Goal: Task Accomplishment & Management: Manage account settings

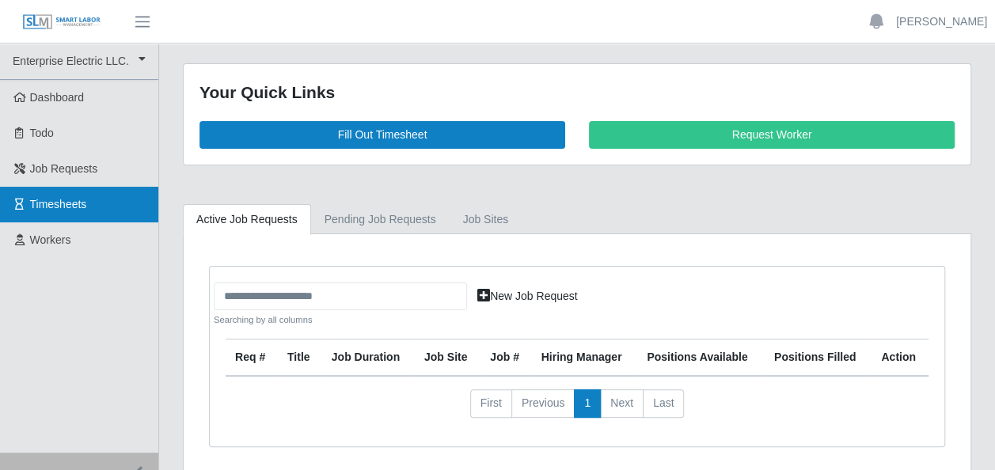
click at [76, 199] on span "Timesheets" at bounding box center [58, 204] width 57 height 13
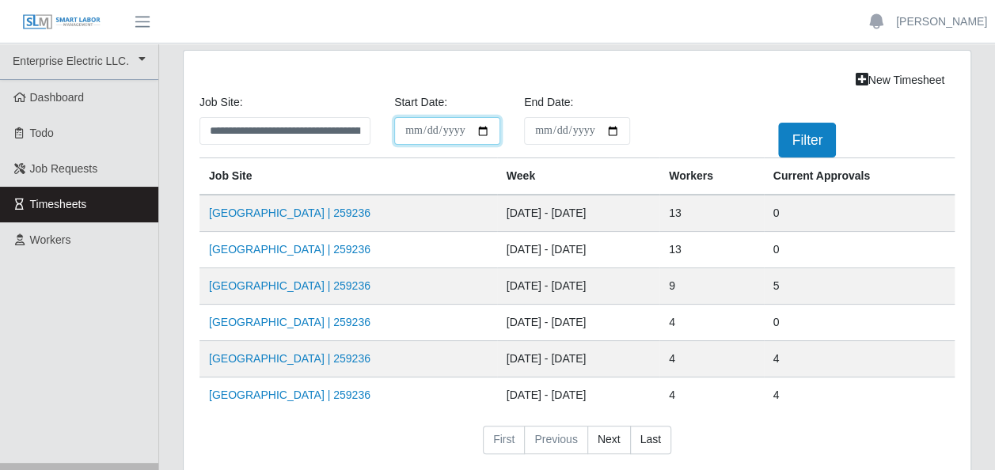
click at [481, 132] on input "**********" at bounding box center [447, 131] width 106 height 28
type input "**********"
click at [617, 130] on input "End Date:" at bounding box center [577, 131] width 106 height 28
type input "**********"
click at [806, 144] on button "Filter" at bounding box center [807, 140] width 58 height 35
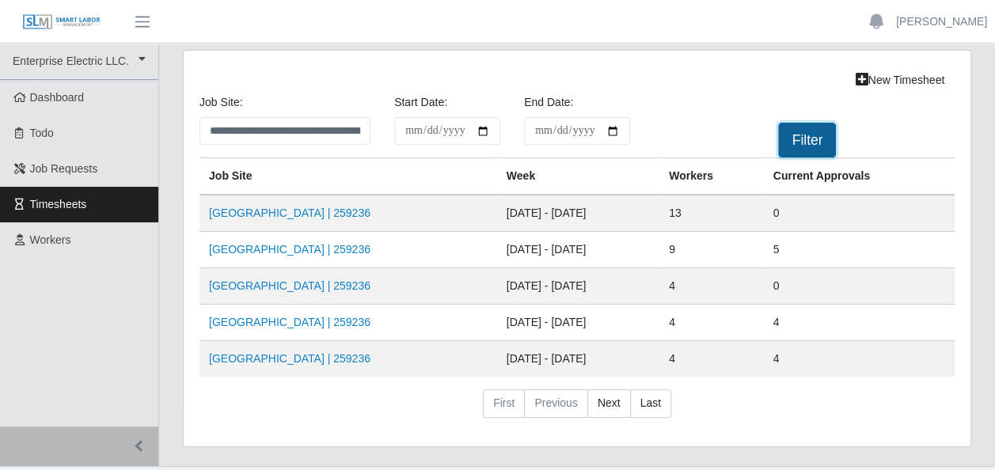
click at [792, 138] on button "Filter" at bounding box center [807, 140] width 58 height 35
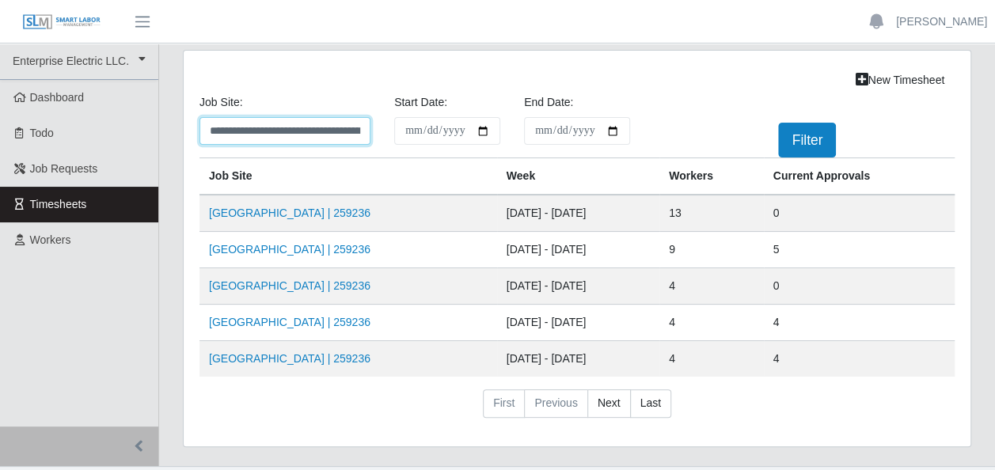
click at [359, 133] on select "**********" at bounding box center [284, 131] width 171 height 28
select select "****"
click at [199, 117] on select "**********" at bounding box center [284, 131] width 171 height 28
click at [328, 209] on link "HCA Methodist Hospital | 259236" at bounding box center [289, 213] width 161 height 13
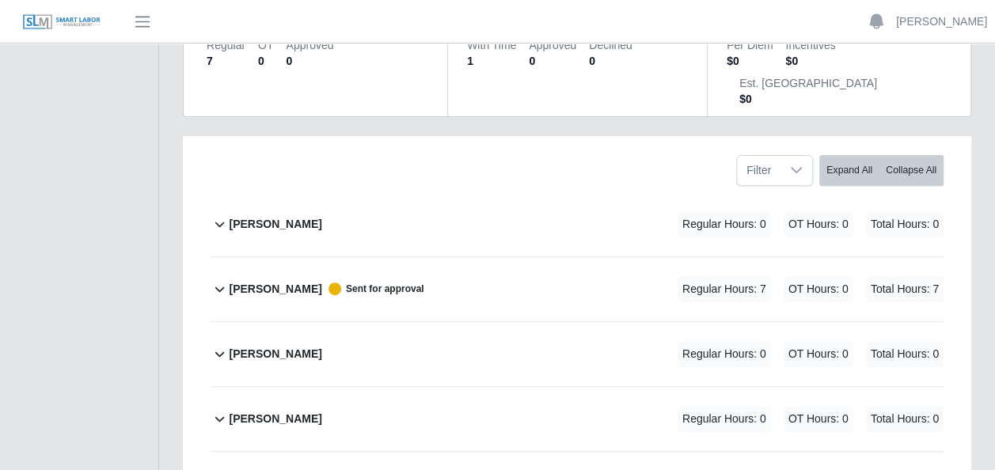
scroll to position [237, 0]
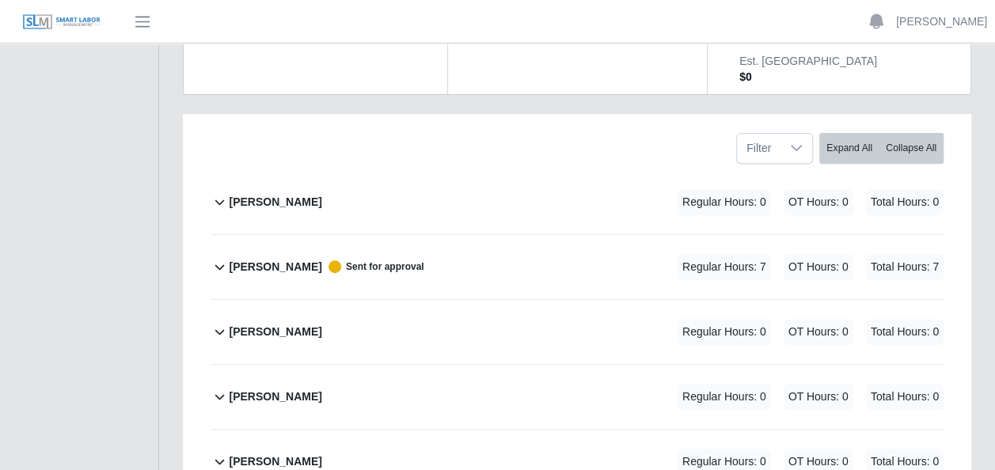
click at [270, 389] on b "[PERSON_NAME]" at bounding box center [275, 397] width 93 height 17
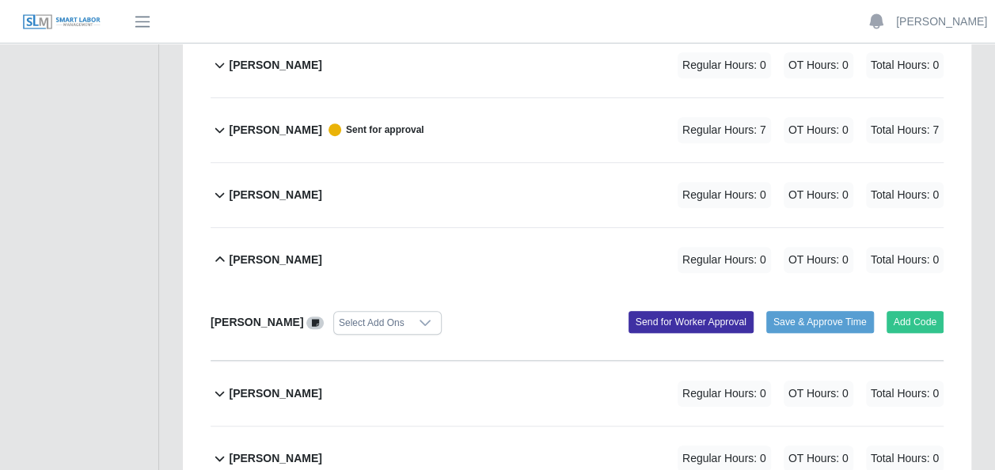
scroll to position [396, 0]
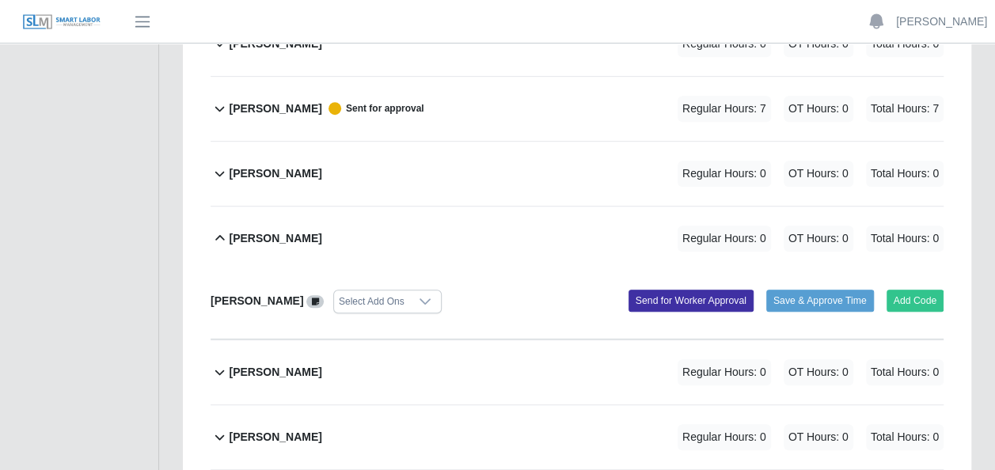
click at [253, 230] on b "[PERSON_NAME]" at bounding box center [275, 238] width 93 height 17
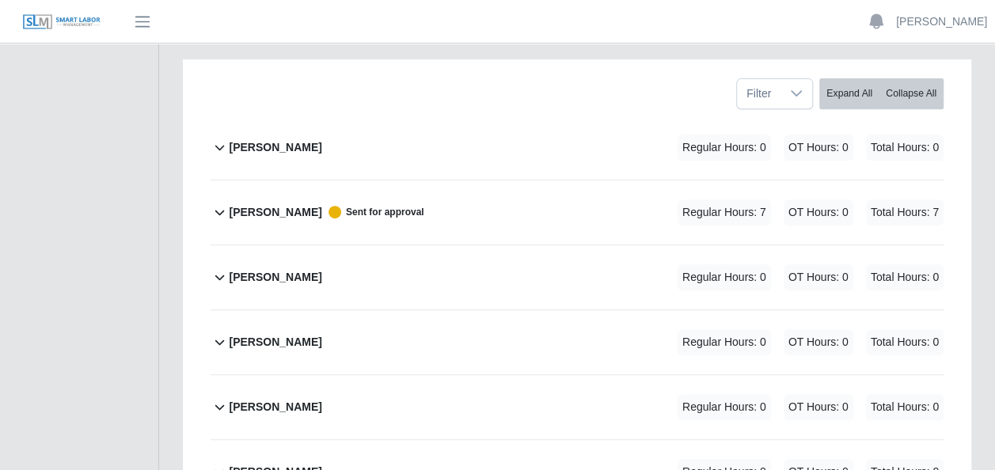
scroll to position [317, 0]
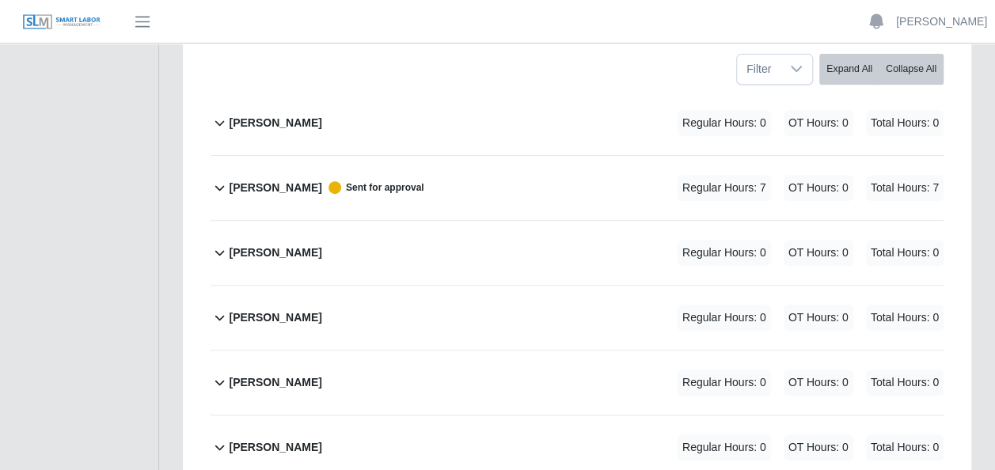
click at [223, 308] on icon at bounding box center [220, 317] width 18 height 19
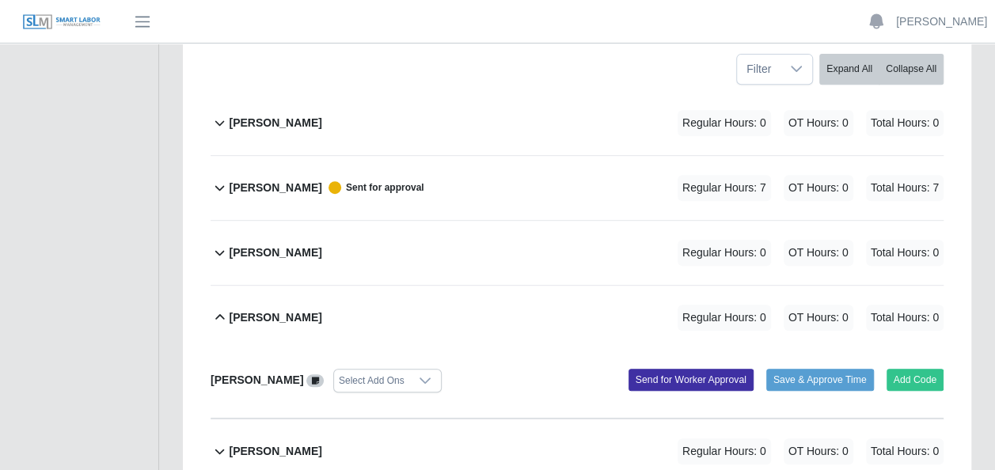
click at [409, 370] on div at bounding box center [425, 381] width 32 height 22
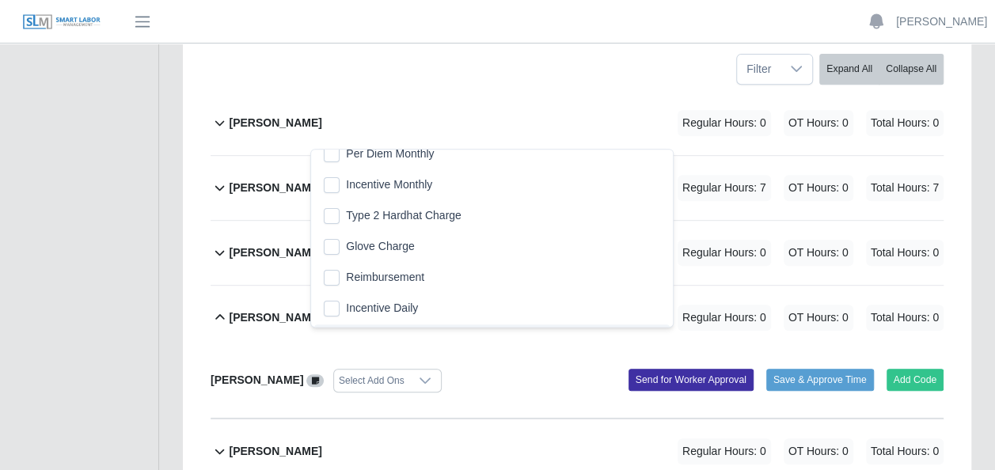
scroll to position [195, 0]
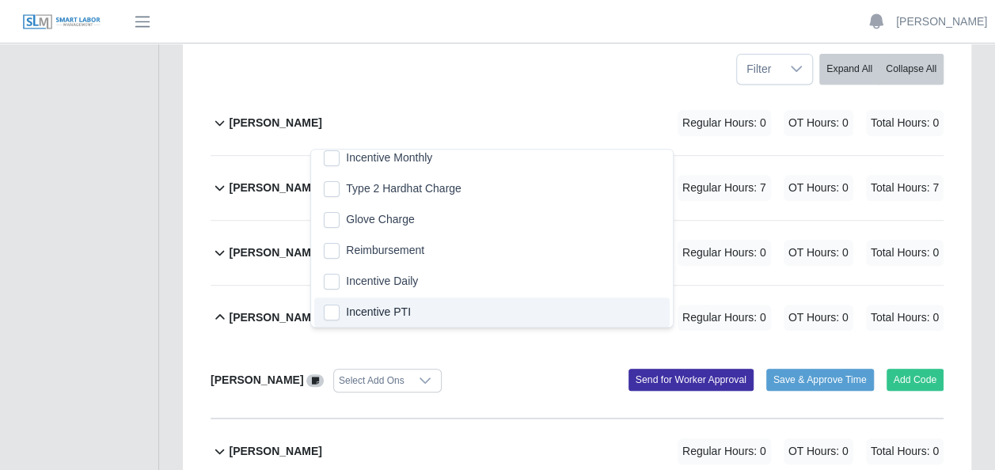
click at [530, 366] on div "Jordan Torres Select Add Ons Add Code Save & Approve Time Send for Worker Appro…" at bounding box center [577, 384] width 733 height 69
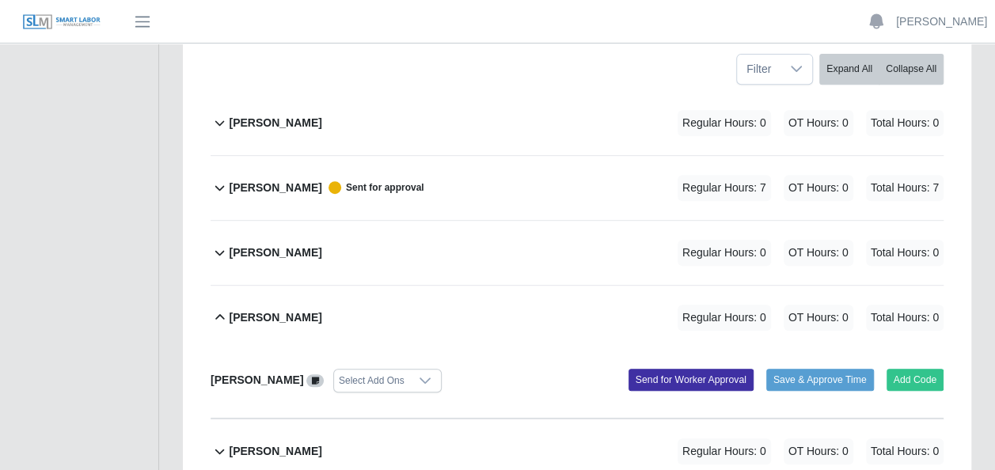
click at [738, 305] on span "Regular Hours: 0" at bounding box center [724, 318] width 93 height 26
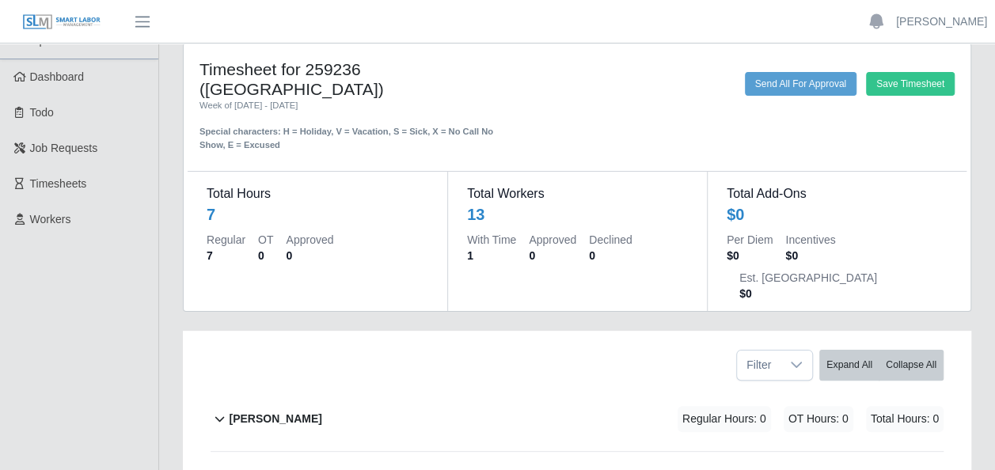
scroll to position [0, 0]
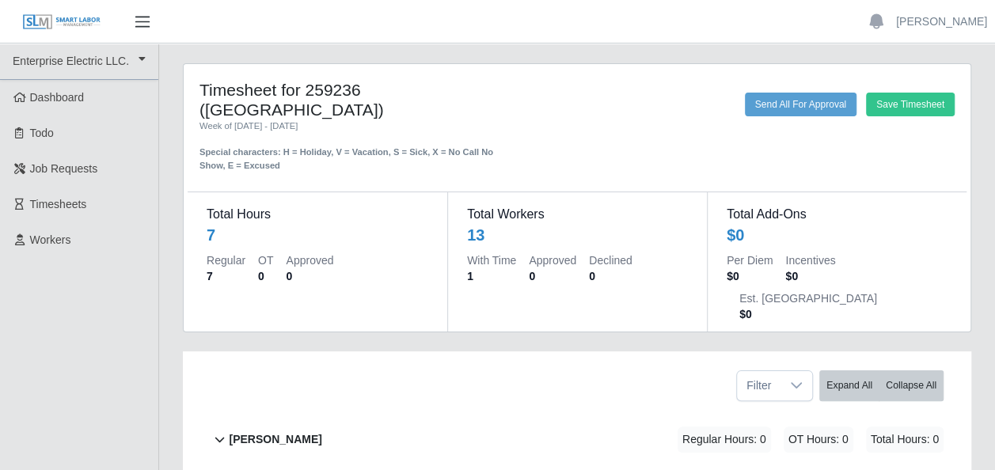
click at [141, 26] on span "button" at bounding box center [142, 22] width 21 height 18
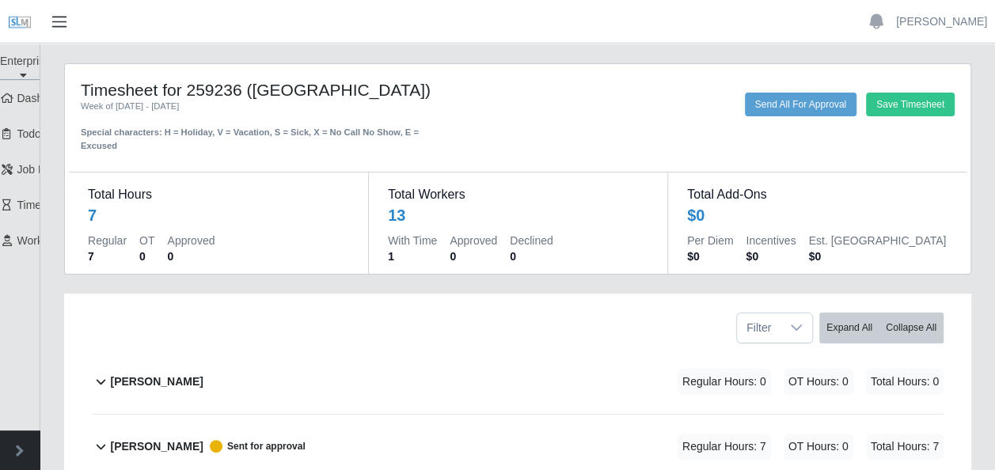
click at [52, 24] on span "button" at bounding box center [59, 22] width 21 height 18
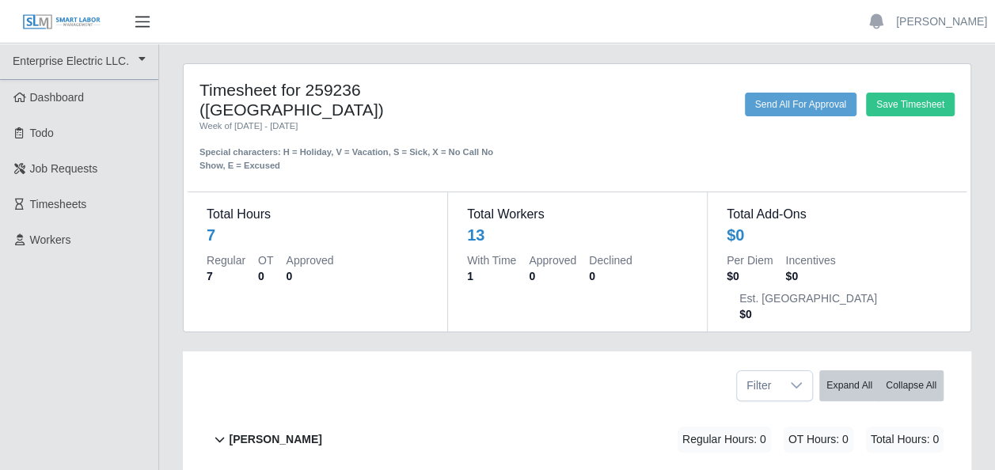
click at [150, 29] on span "button" at bounding box center [142, 22] width 21 height 18
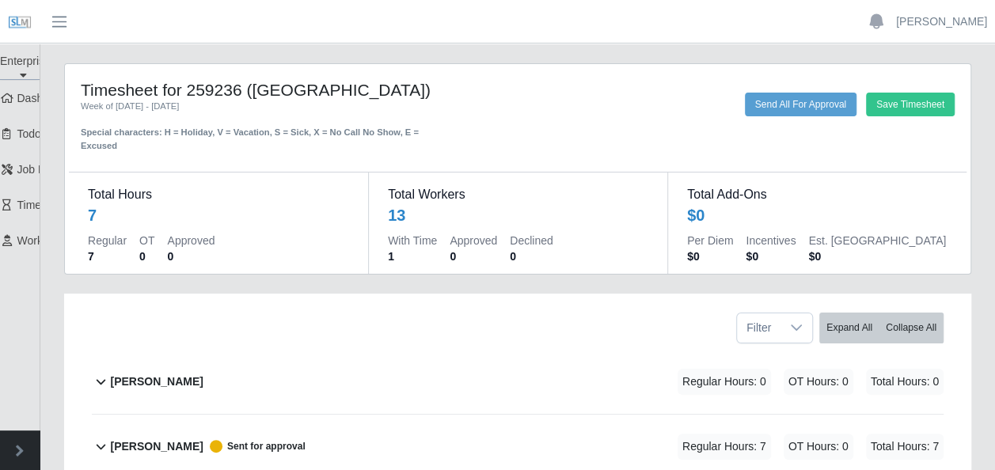
click at [63, 20] on span "button" at bounding box center [59, 22] width 21 height 18
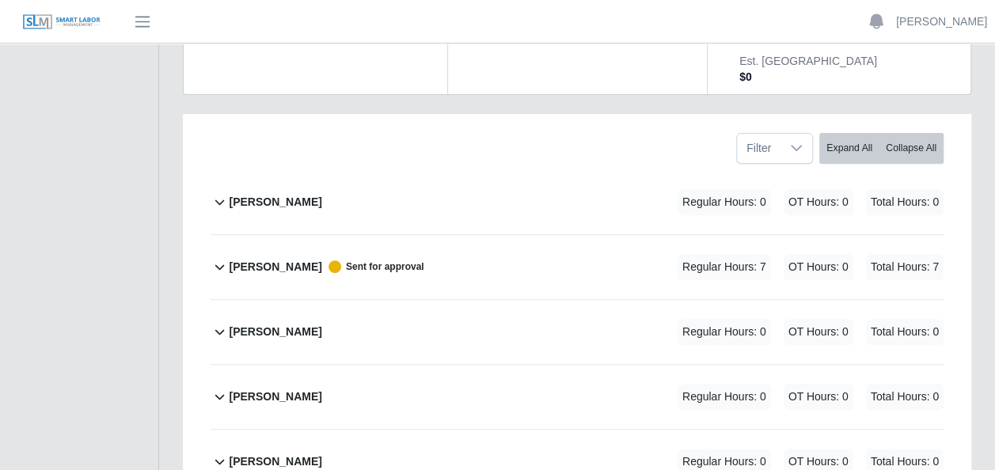
scroll to position [396, 0]
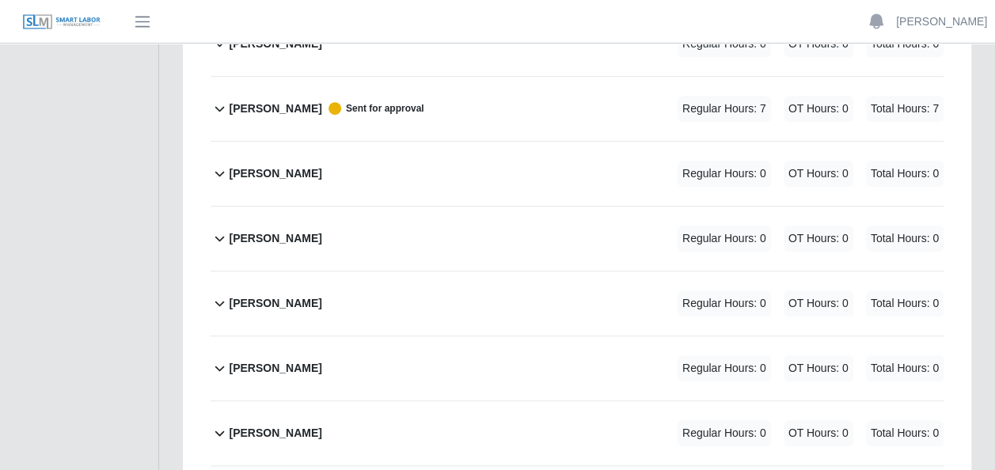
click at [275, 230] on b "Jordan Torres" at bounding box center [275, 238] width 93 height 17
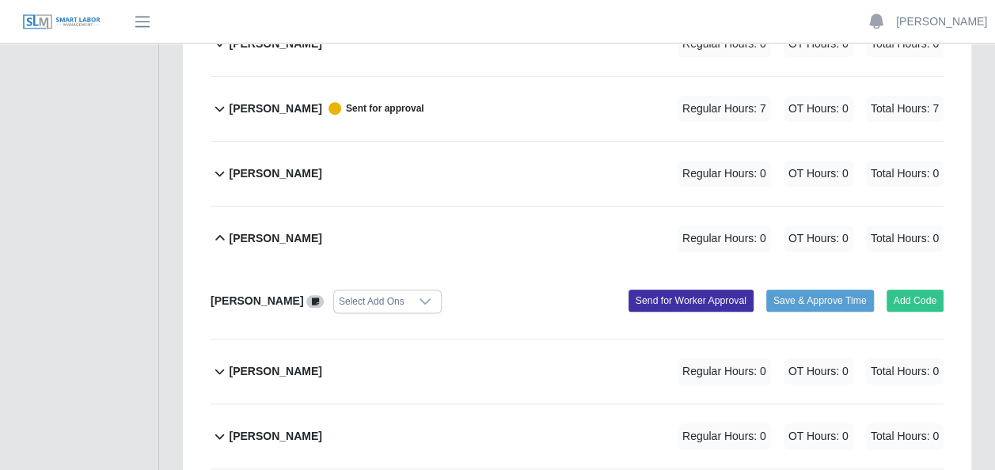
click at [275, 230] on b "Jordan Torres" at bounding box center [275, 238] width 93 height 17
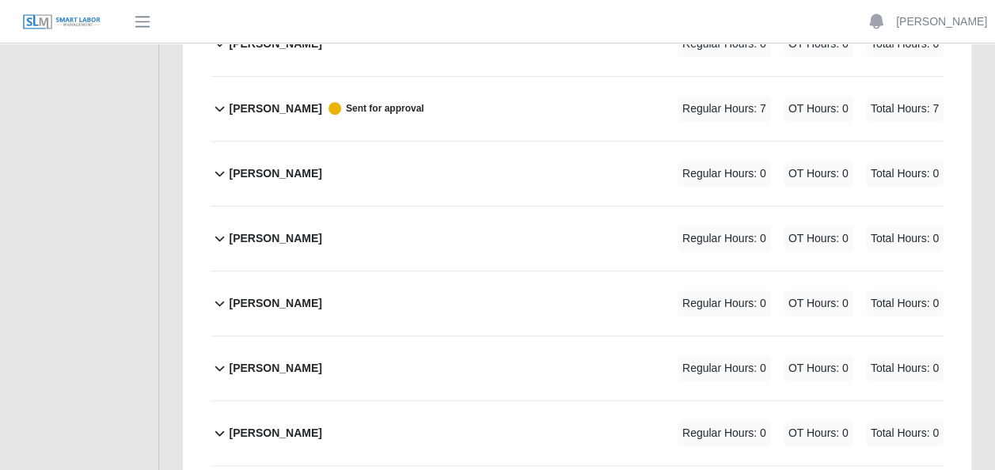
click at [275, 230] on b "Jordan Torres" at bounding box center [275, 238] width 93 height 17
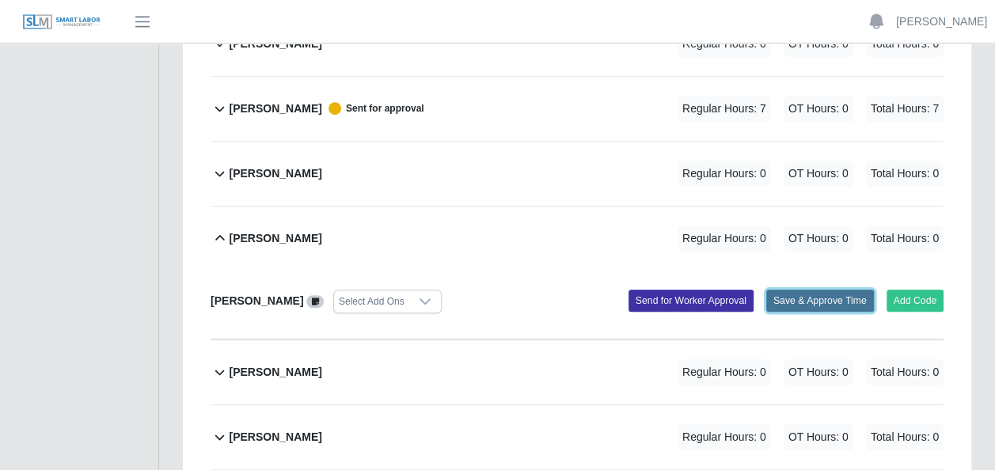
click at [800, 290] on button "Save & Approve Time" at bounding box center [820, 301] width 108 height 22
click at [916, 290] on button "Add Code" at bounding box center [915, 301] width 58 height 22
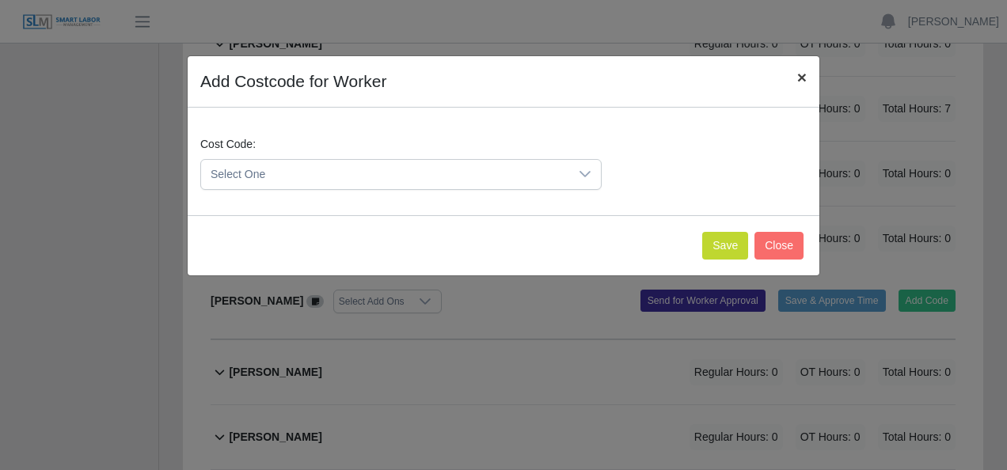
click at [799, 77] on span "×" at bounding box center [801, 77] width 9 height 18
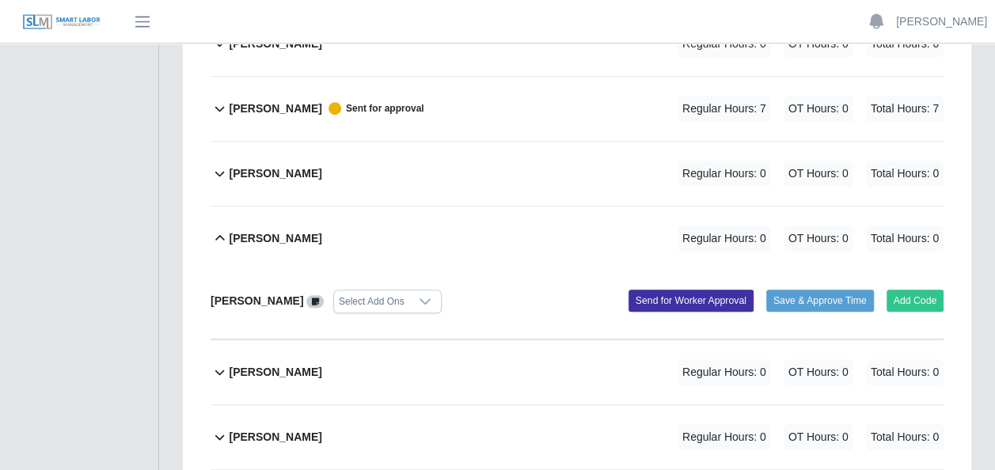
click at [312, 298] on icon at bounding box center [315, 302] width 7 height 9
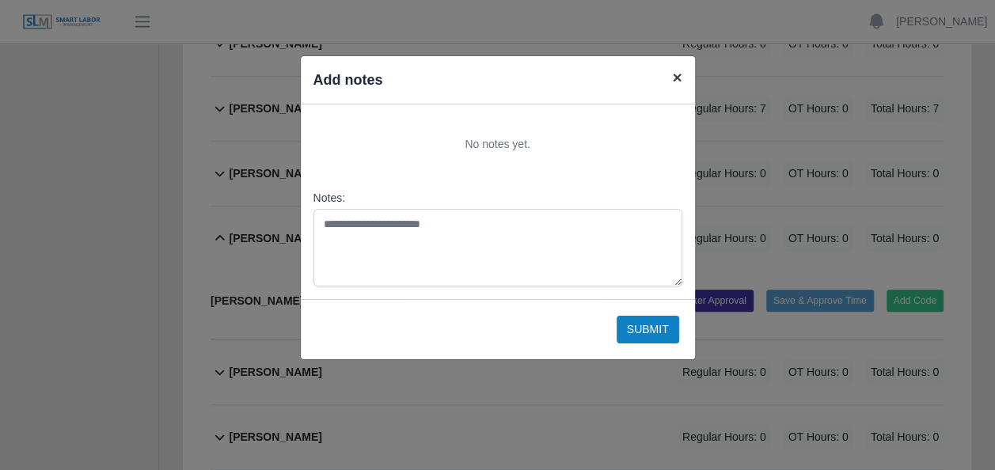
click at [681, 81] on span "×" at bounding box center [676, 77] width 9 height 18
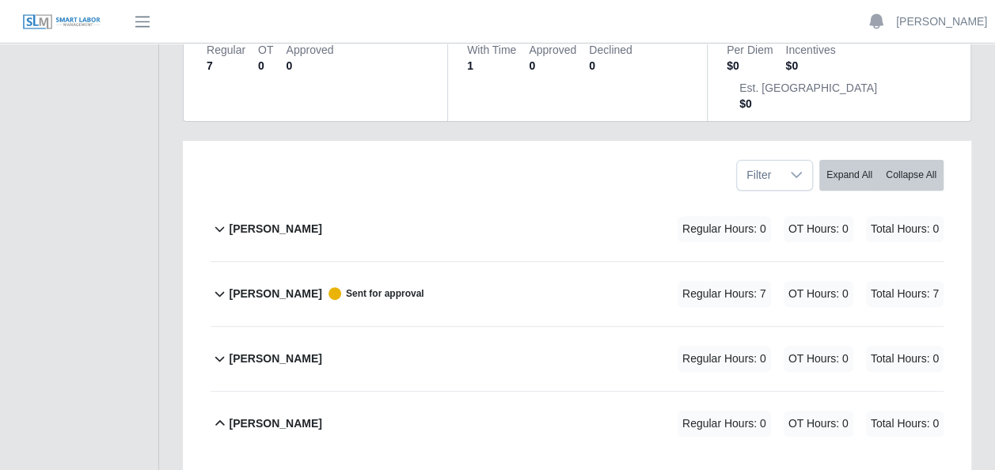
scroll to position [158, 0]
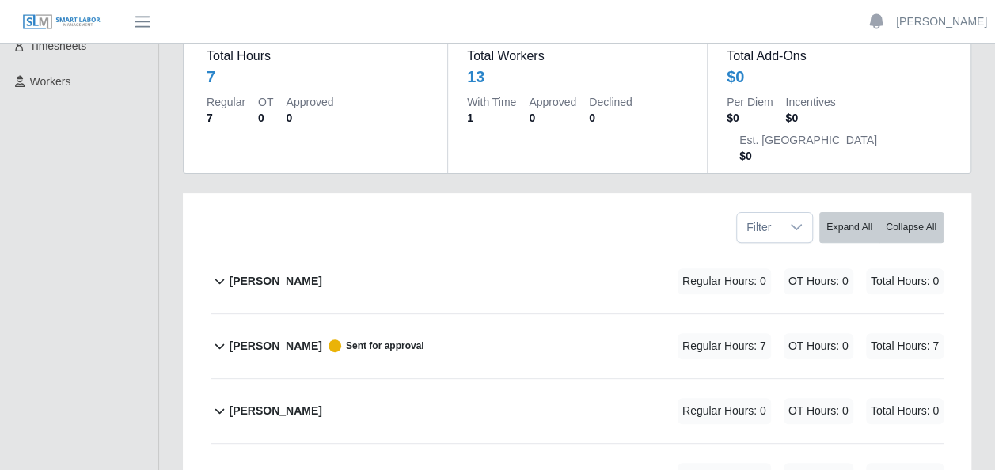
click at [393, 340] on span "Sent for approval" at bounding box center [373, 346] width 102 height 13
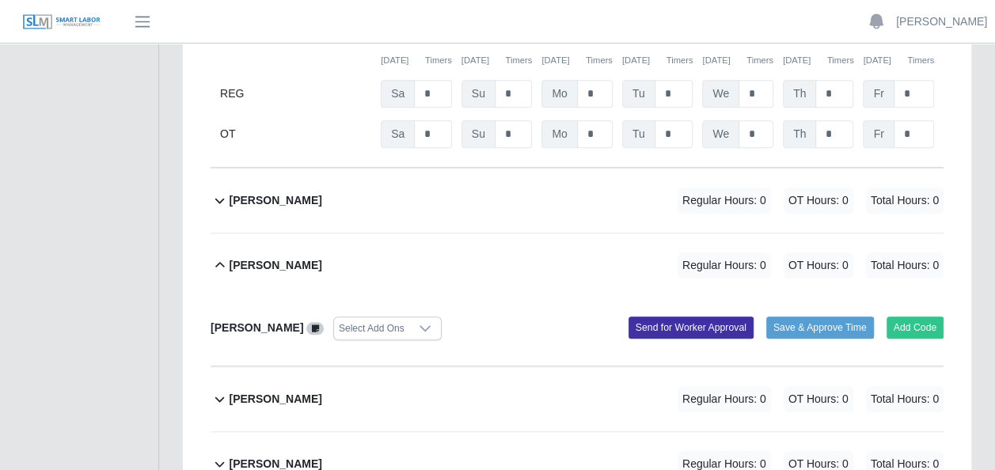
scroll to position [633, 0]
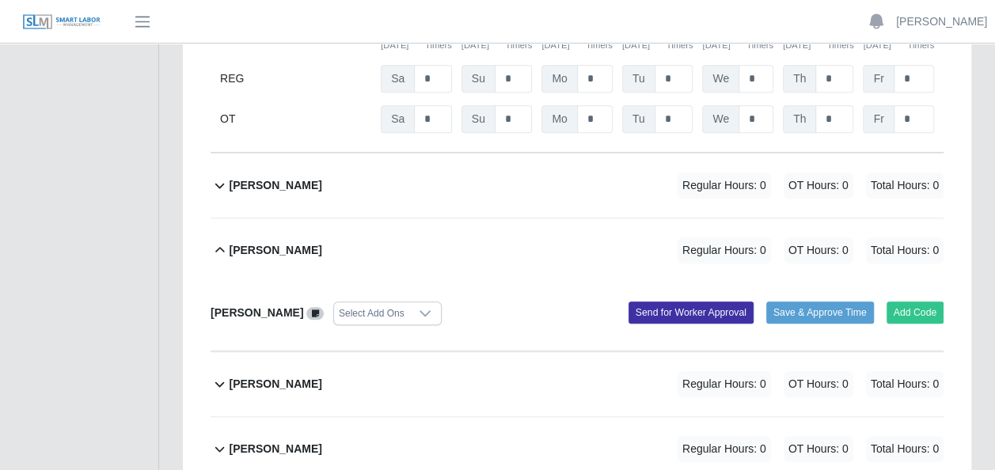
click at [222, 241] on icon at bounding box center [220, 250] width 18 height 19
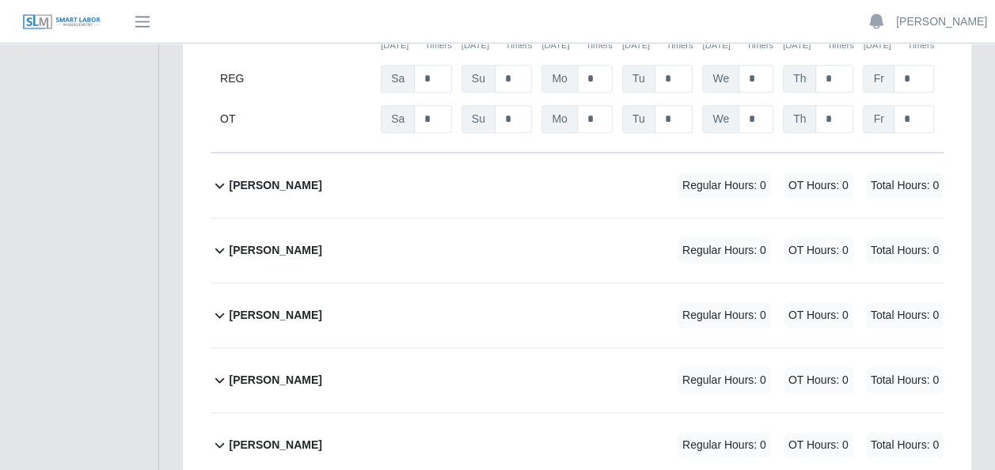
click at [222, 241] on icon at bounding box center [220, 250] width 18 height 19
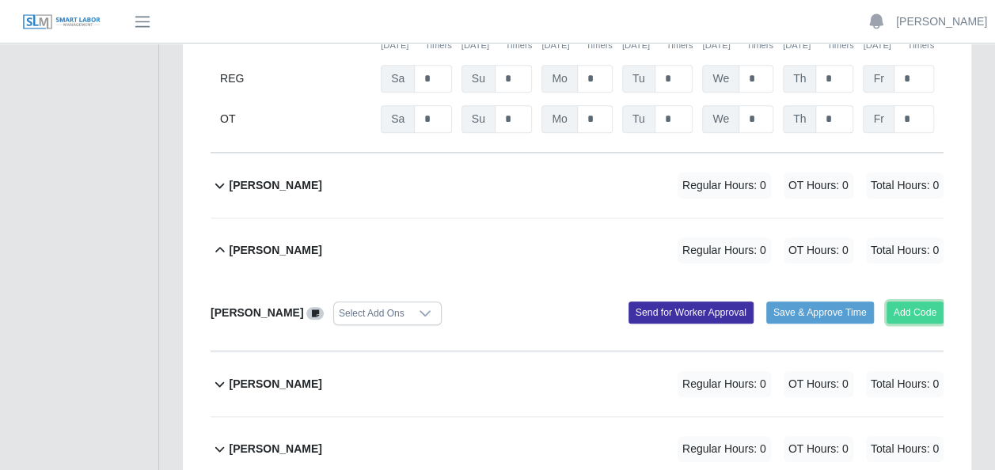
click at [920, 302] on button "Add Code" at bounding box center [915, 313] width 58 height 22
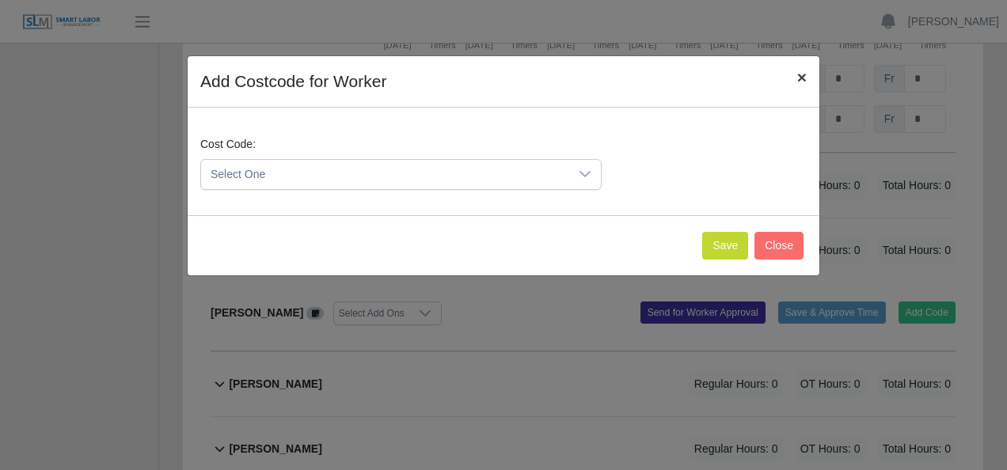
click at [803, 74] on span "×" at bounding box center [801, 77] width 9 height 18
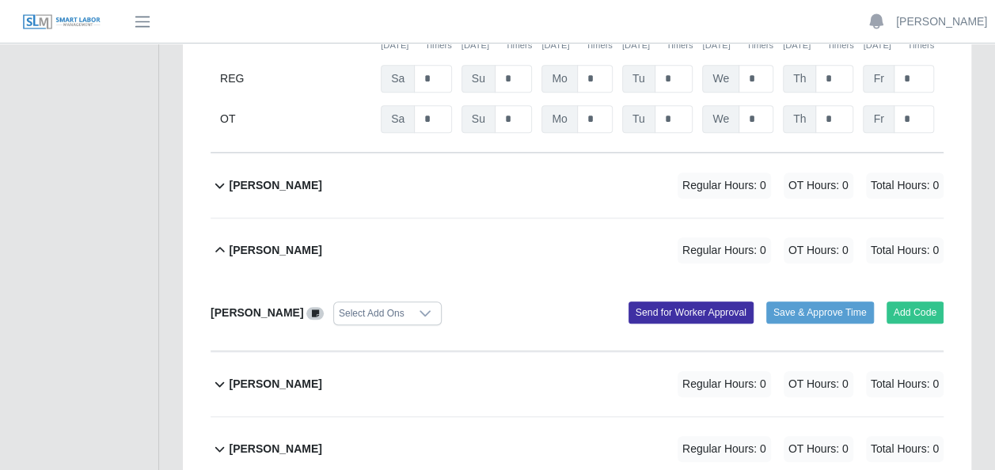
click at [516, 283] on div "Jordan Torres Select Add Ons Add Code Save & Approve Time Send for Worker Appro…" at bounding box center [577, 317] width 733 height 69
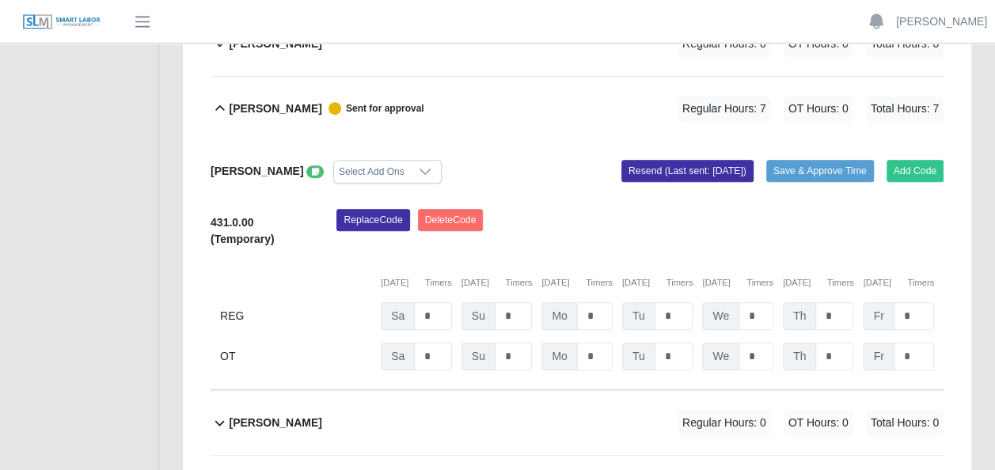
scroll to position [237, 0]
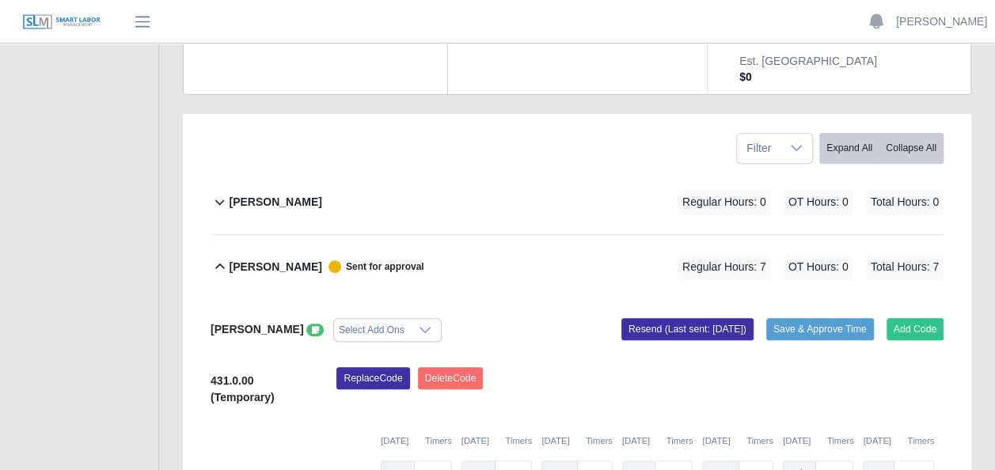
click at [218, 264] on icon at bounding box center [219, 267] width 9 height 6
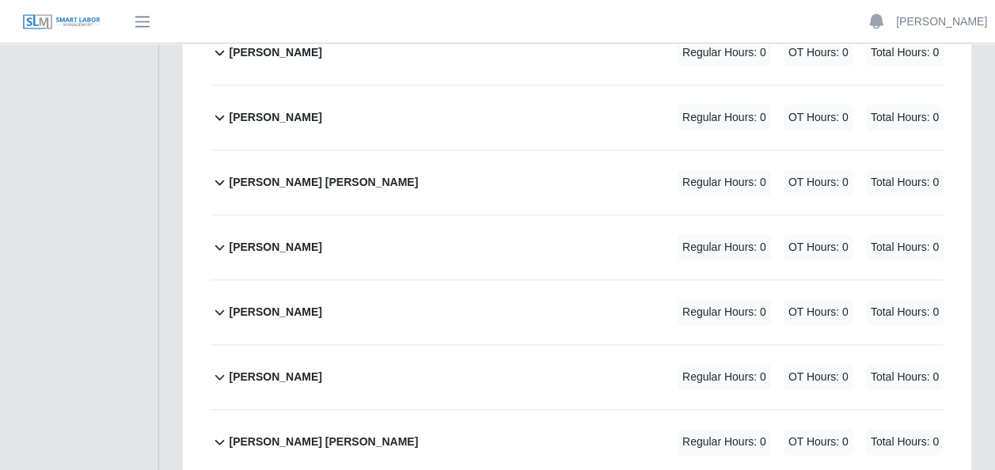
scroll to position [871, 0]
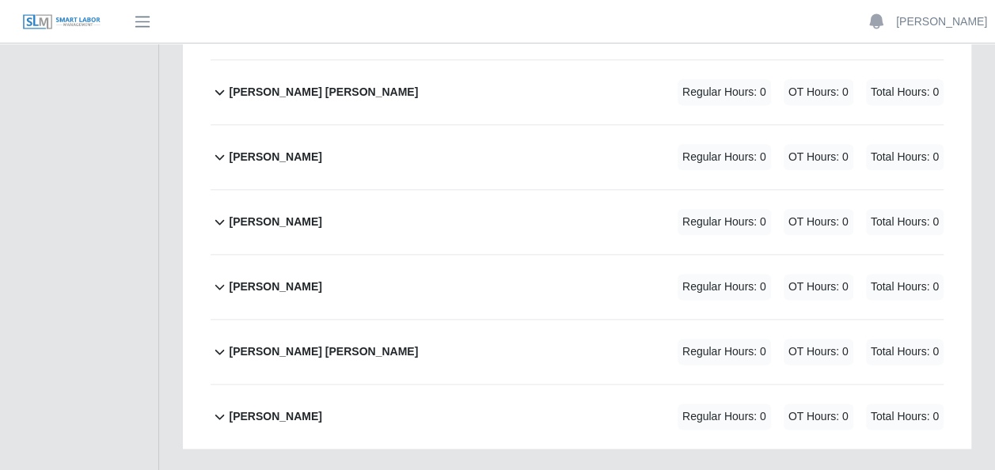
click at [248, 279] on b "[PERSON_NAME]" at bounding box center [275, 287] width 93 height 17
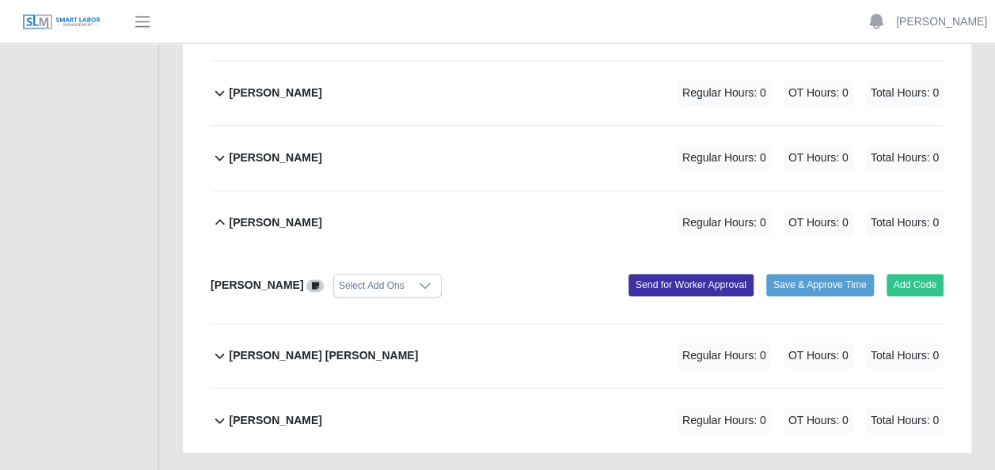
scroll to position [939, 0]
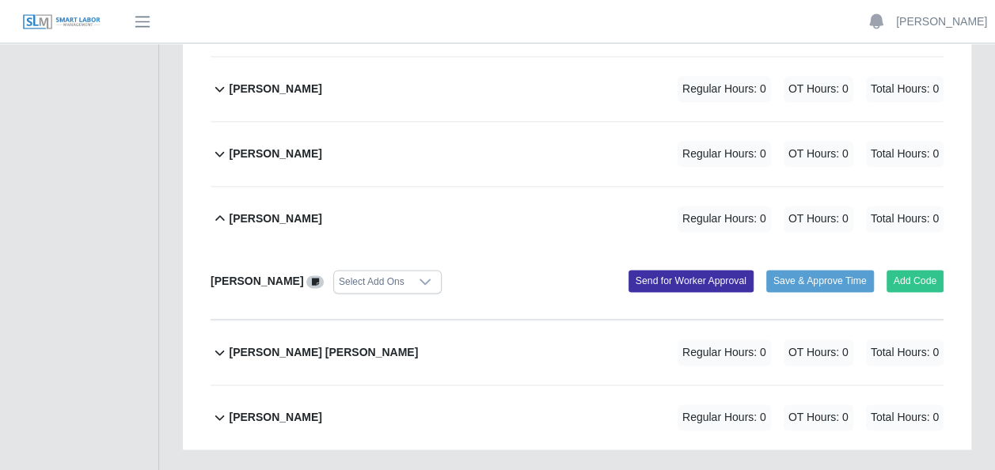
click at [306, 275] on span at bounding box center [314, 281] width 17 height 13
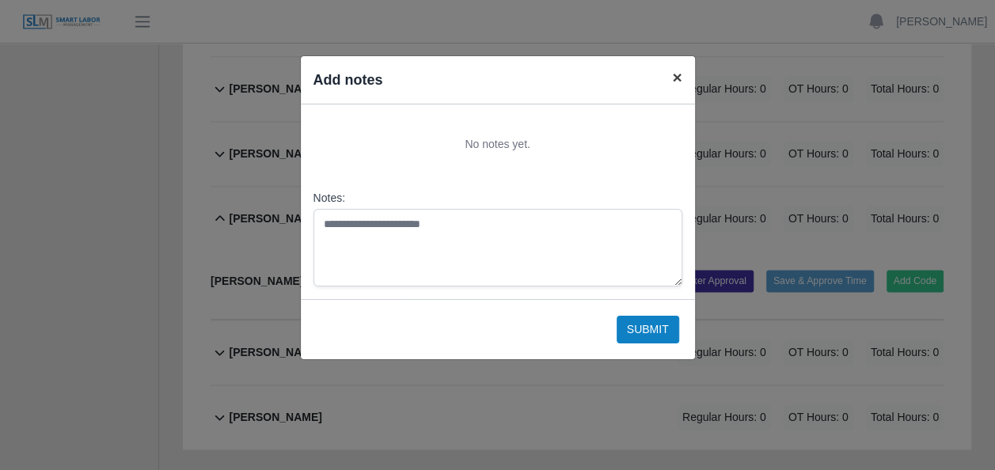
click at [672, 77] on span "×" at bounding box center [676, 77] width 9 height 18
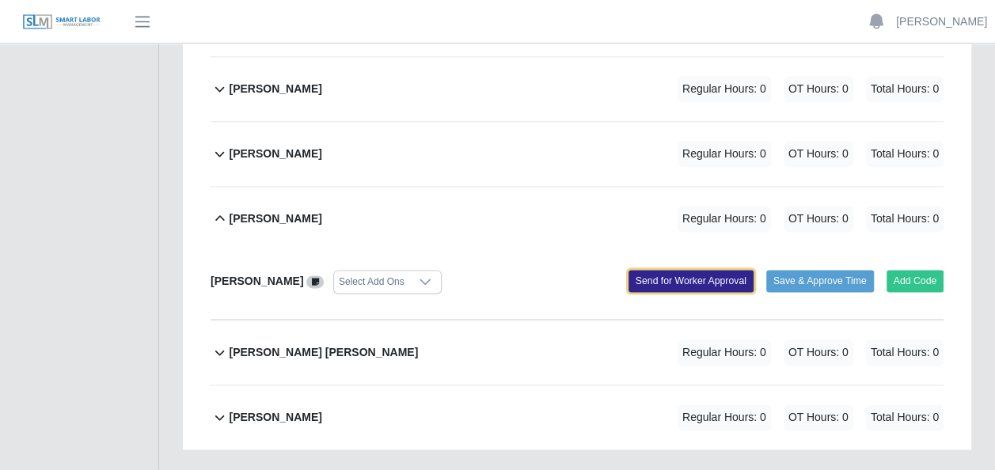
click at [704, 270] on button "Send for Worker Approval" at bounding box center [690, 281] width 125 height 22
click at [899, 206] on span "Total Hours: 0" at bounding box center [905, 219] width 78 height 26
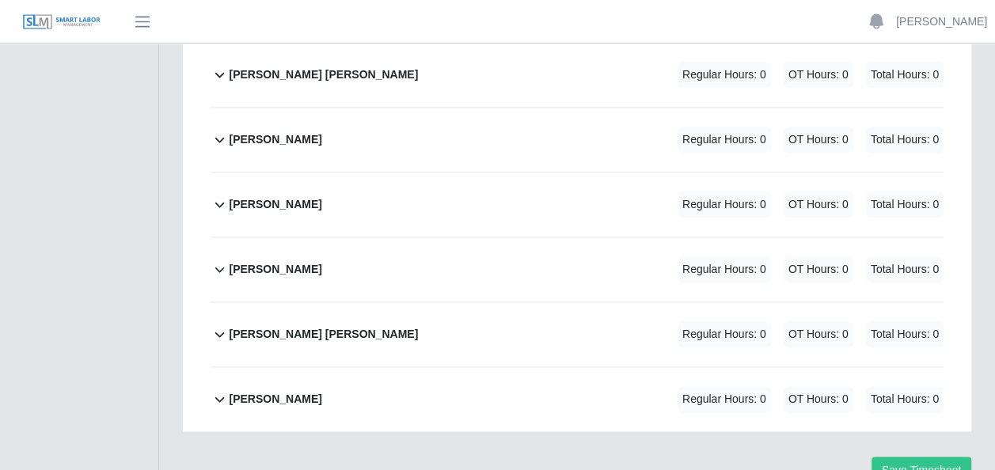
scroll to position [871, 0]
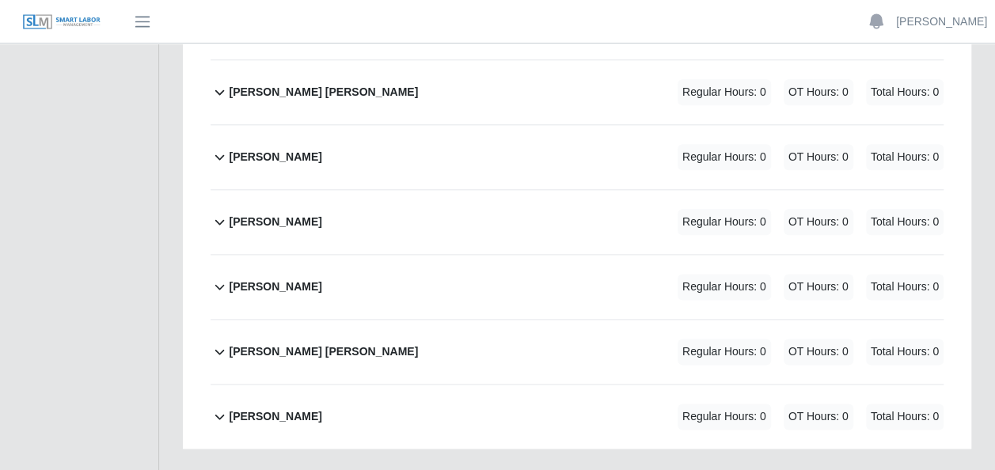
click at [902, 274] on span "Total Hours: 0" at bounding box center [905, 287] width 78 height 26
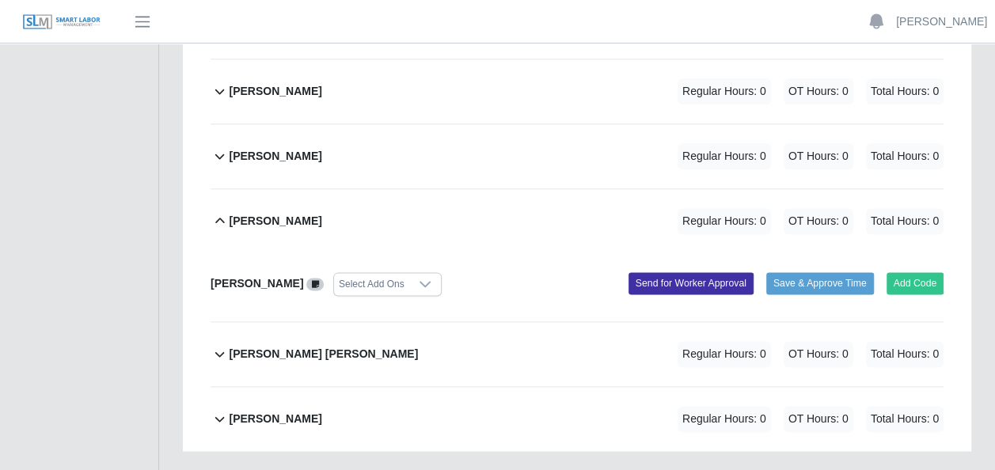
click at [902, 241] on div "Paul Menchaca Regular Hours: 0 OT Hours: 0 Total Hours: 0 Paul Menchaca Select …" at bounding box center [577, 254] width 733 height 133
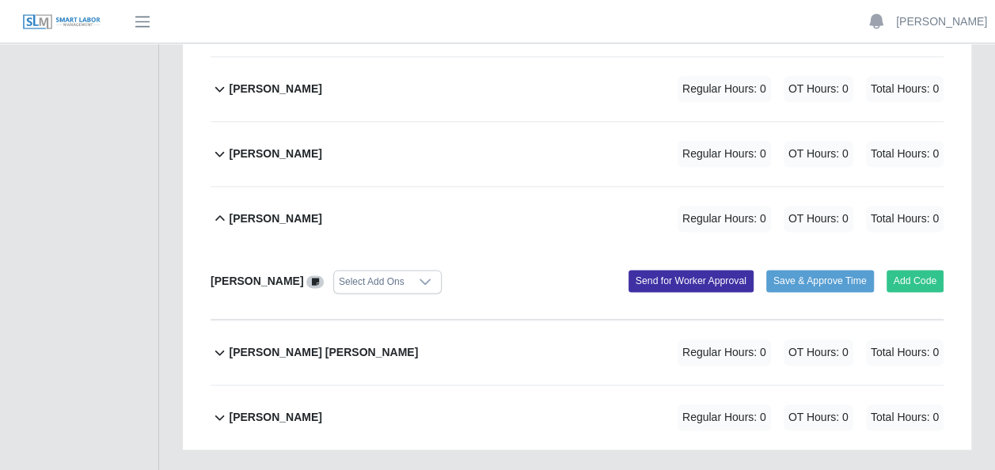
drag, startPoint x: 901, startPoint y: 174, endPoint x: 891, endPoint y: 172, distance: 9.8
click at [900, 206] on span "Total Hours: 0" at bounding box center [905, 219] width 78 height 26
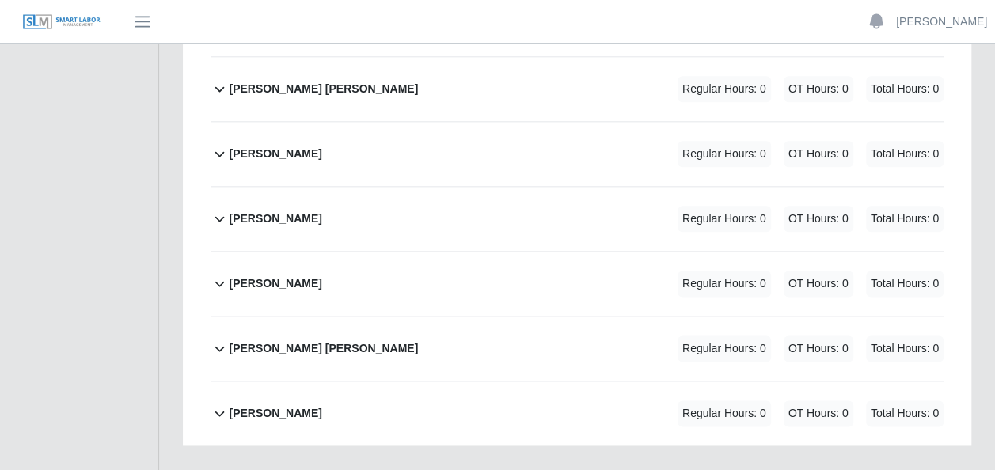
scroll to position [871, 0]
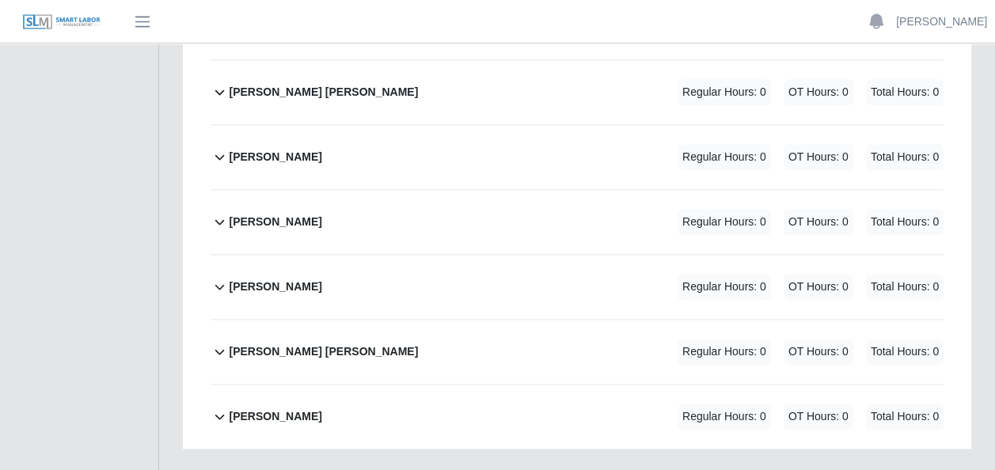
click at [214, 277] on icon at bounding box center [220, 286] width 18 height 19
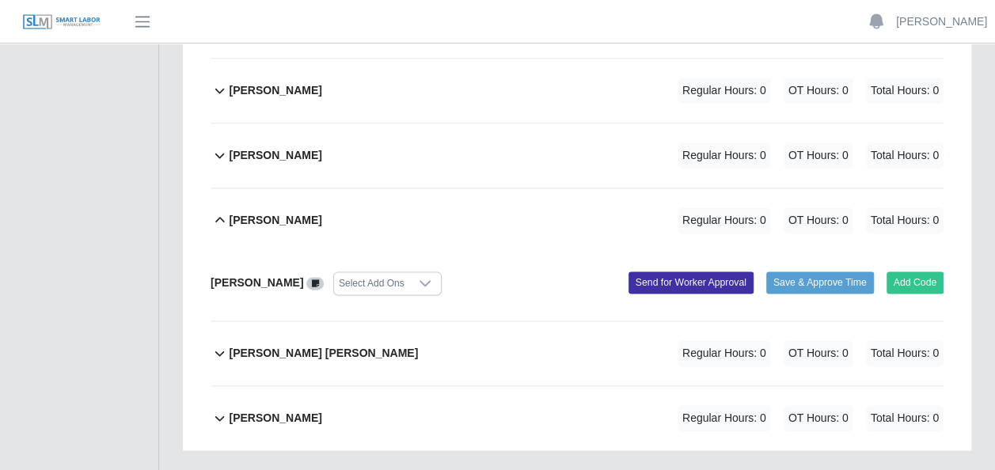
scroll to position [939, 0]
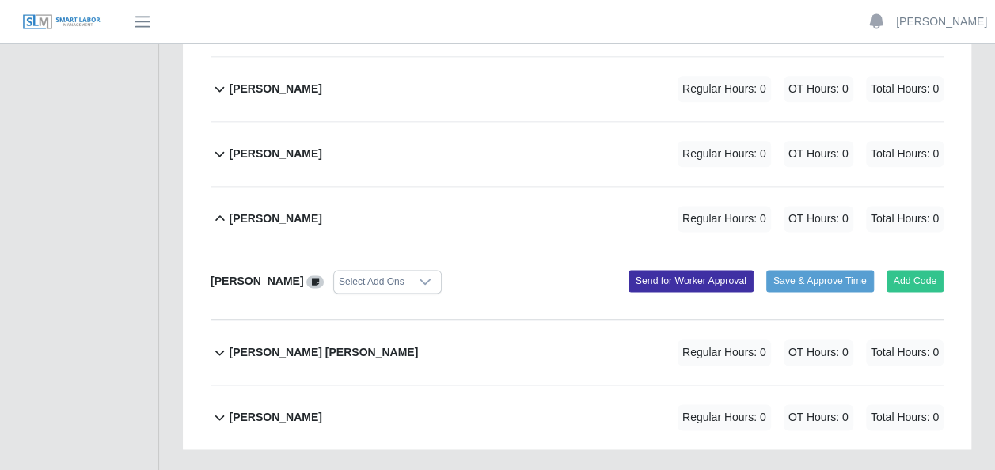
click at [419, 275] on icon at bounding box center [425, 281] width 13 height 13
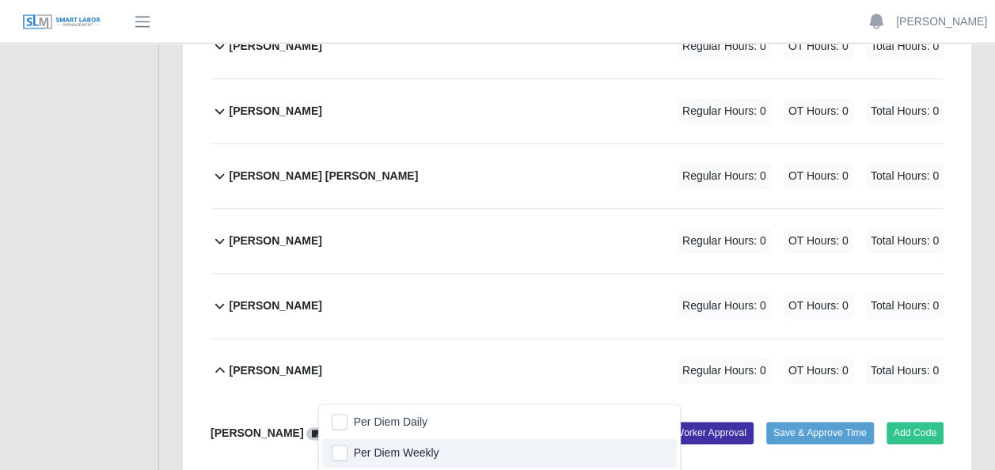
scroll to position [754, 0]
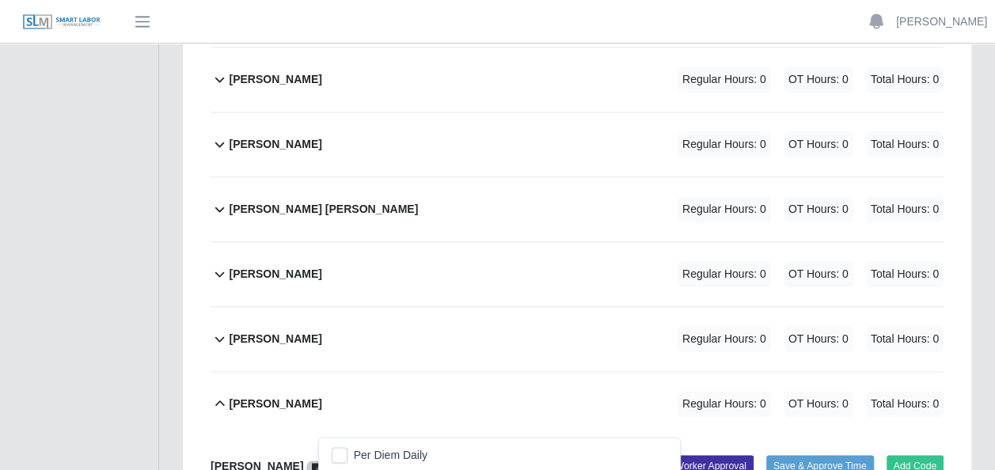
click at [464, 372] on div "[PERSON_NAME] Regular Hours: 0 OT Hours: 0 Total Hours: 0" at bounding box center [586, 404] width 715 height 64
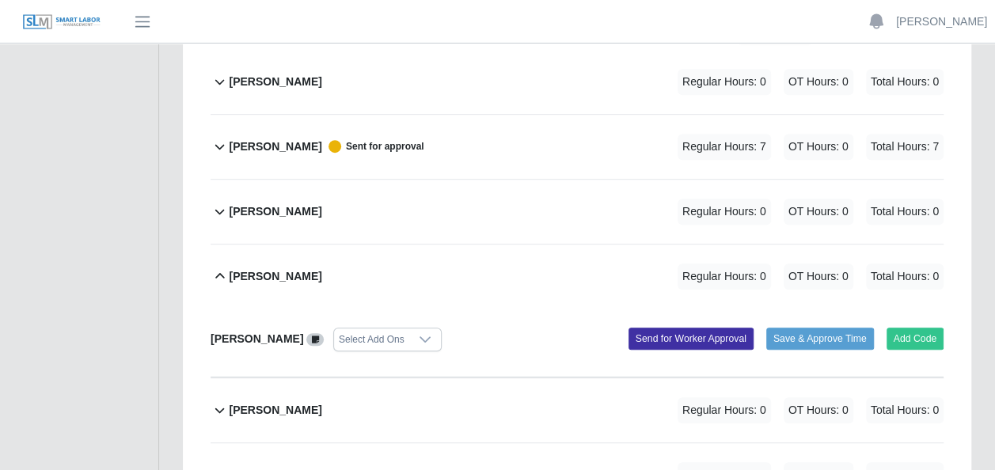
scroll to position [0, 0]
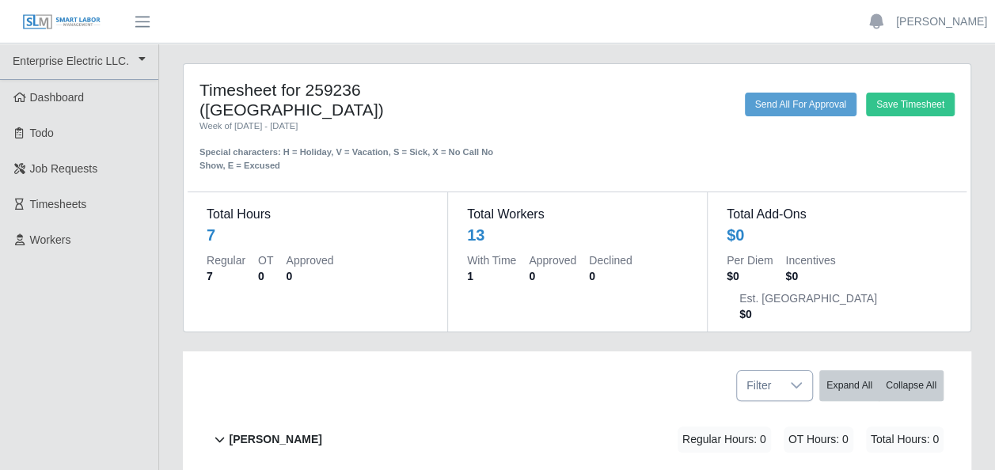
click at [795, 379] on icon at bounding box center [796, 385] width 13 height 13
click at [668, 361] on div "Filter Expand All Collapse All" at bounding box center [577, 379] width 757 height 56
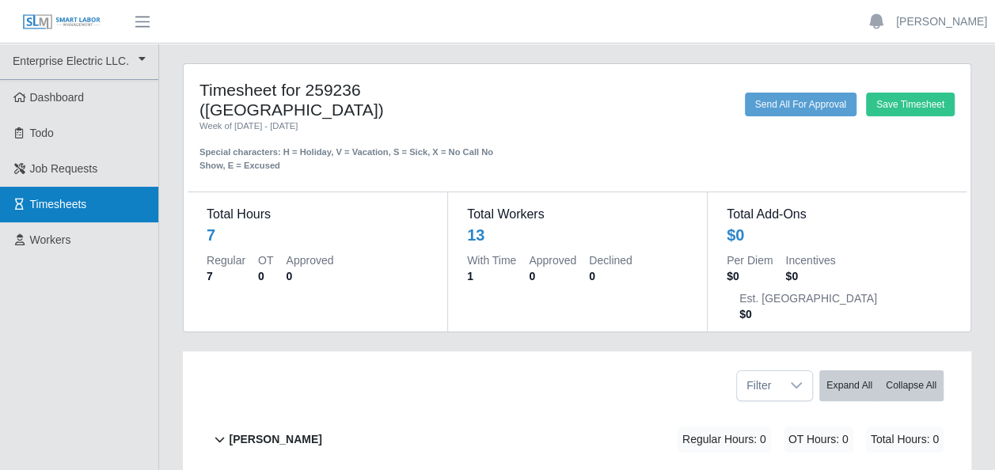
click at [66, 214] on link "Timesheets" at bounding box center [79, 205] width 158 height 36
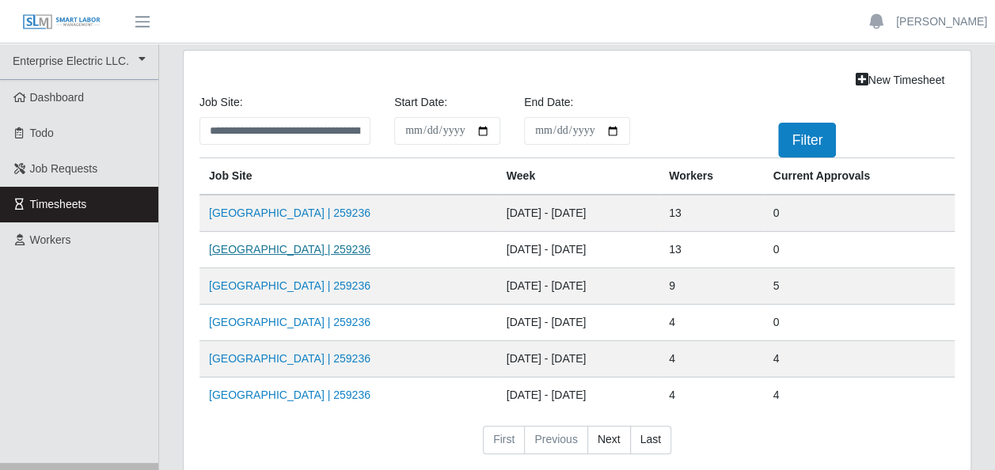
click at [290, 246] on link "HCA Methodist Hospital | 259236" at bounding box center [289, 249] width 161 height 13
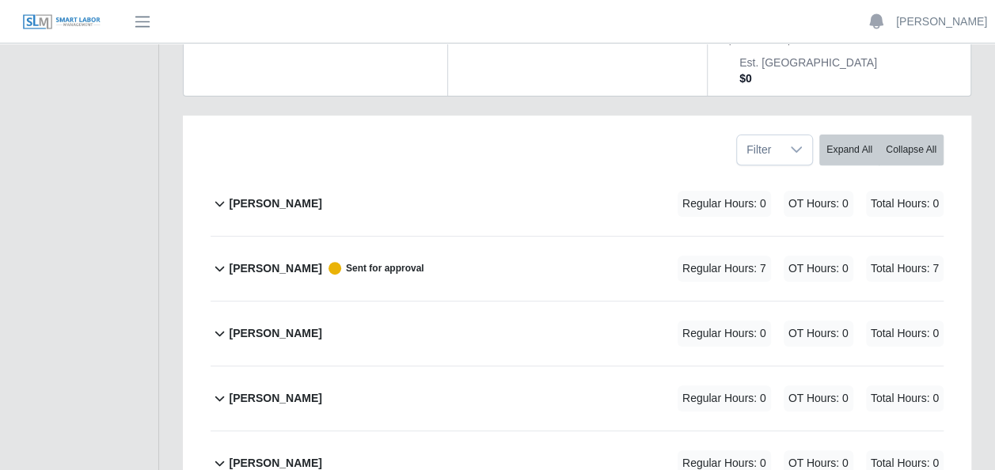
scroll to position [237, 0]
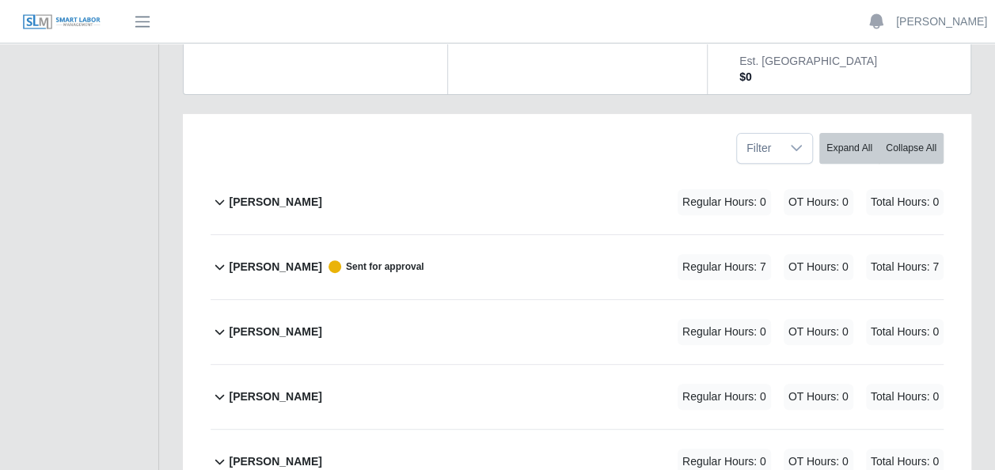
click at [222, 387] on icon at bounding box center [220, 396] width 18 height 19
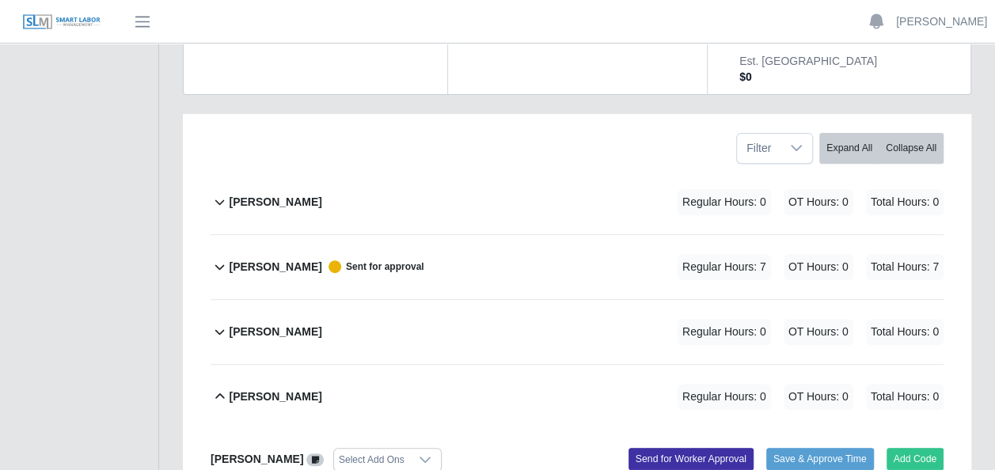
click at [222, 387] on icon at bounding box center [220, 396] width 18 height 19
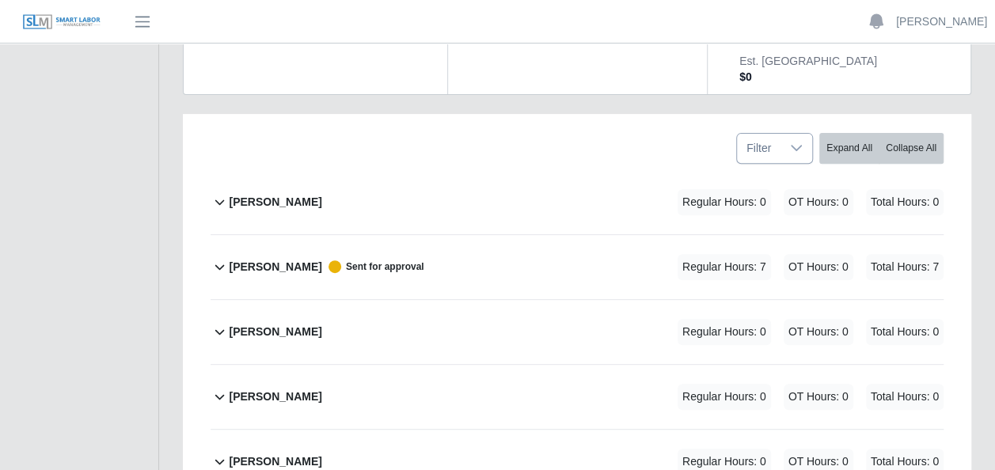
click at [788, 134] on div at bounding box center [796, 148] width 32 height 29
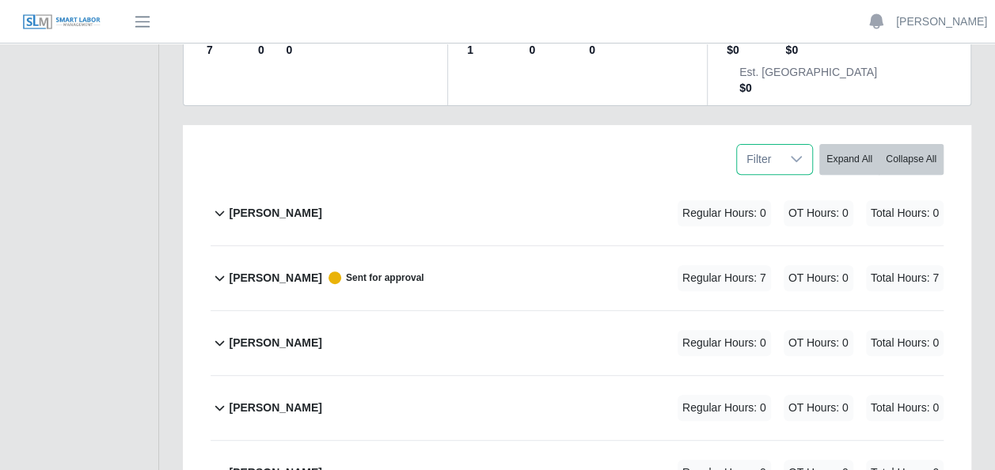
scroll to position [0, 0]
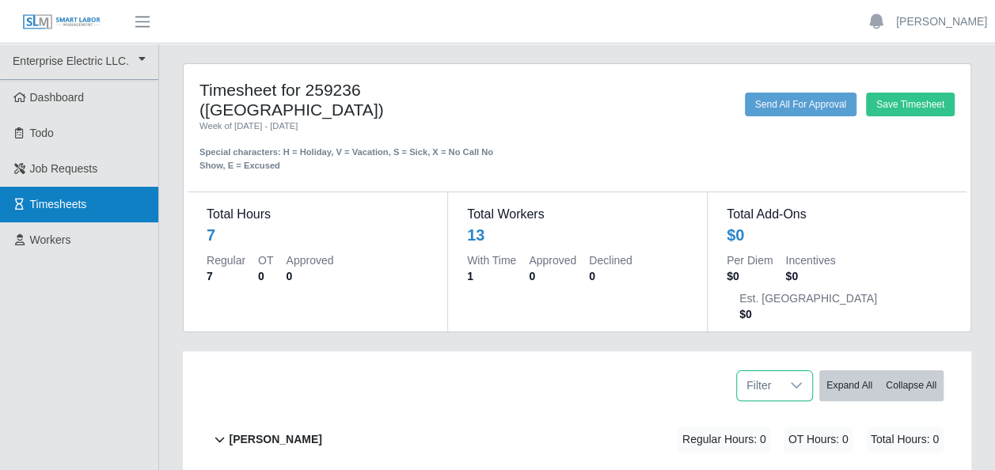
click at [71, 206] on span "Timesheets" at bounding box center [58, 204] width 57 height 13
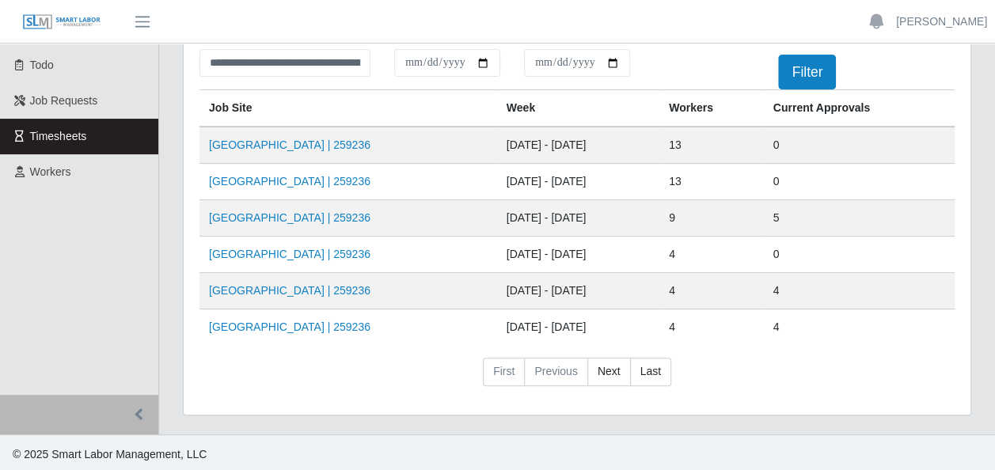
scroll to position [68, 0]
click at [284, 176] on link "HCA Methodist Hospital | 259236" at bounding box center [289, 181] width 161 height 13
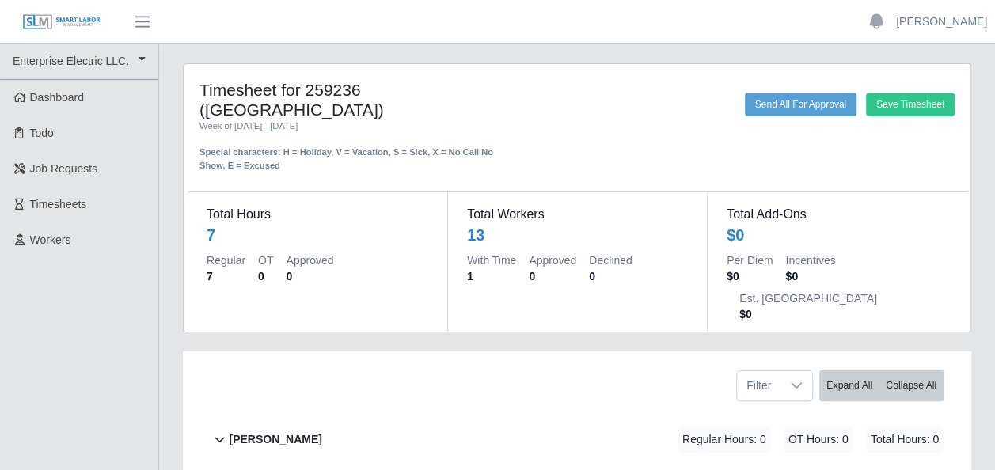
click at [552, 272] on dd "0" at bounding box center [552, 276] width 47 height 16
click at [272, 275] on div "Regular 7 OT 0 Approved 0" at bounding box center [318, 271] width 222 height 38
click at [310, 150] on div "Special characters: H = Holiday, V = Vacation, S = Sick, X = No Call No Show, E…" at bounding box center [349, 153] width 301 height 40
click at [298, 133] on div "Special characters: H = Holiday, V = Vacation, S = Sick, X = No Call No Show, E…" at bounding box center [349, 153] width 301 height 40
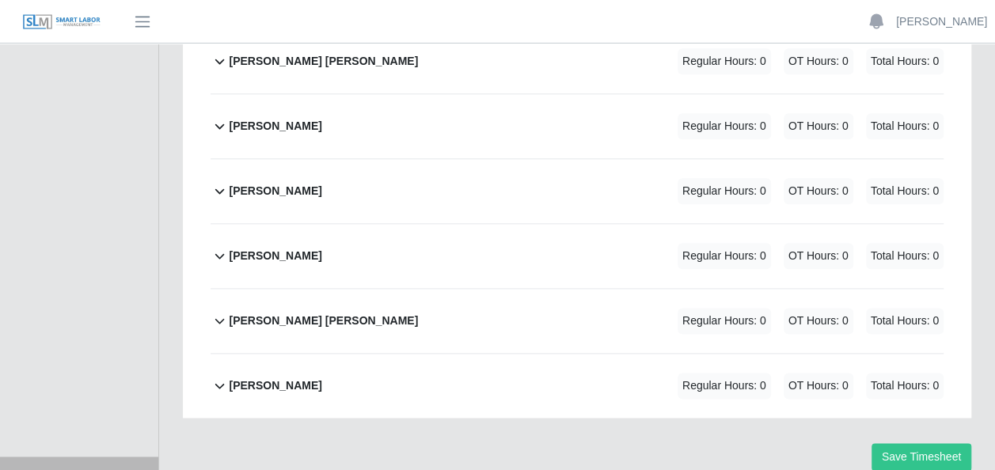
scroll to position [855, 0]
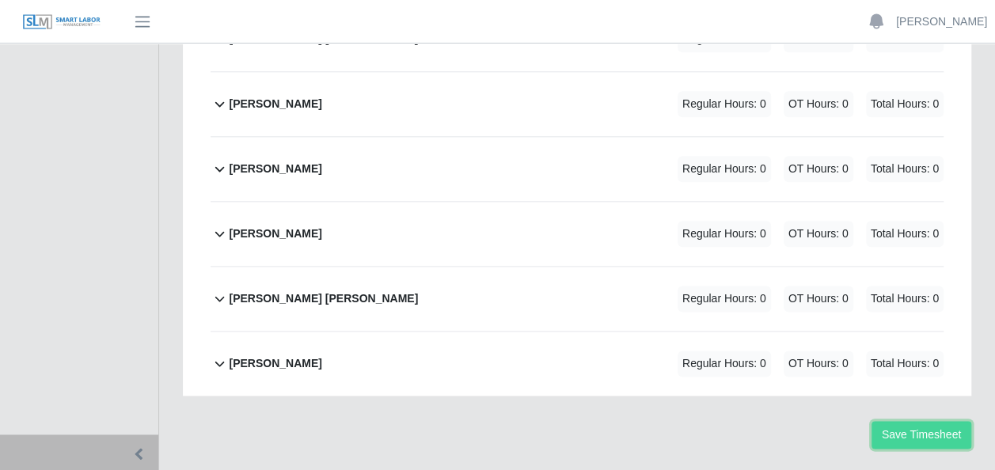
click at [934, 421] on button "Save Timesheet" at bounding box center [921, 435] width 100 height 28
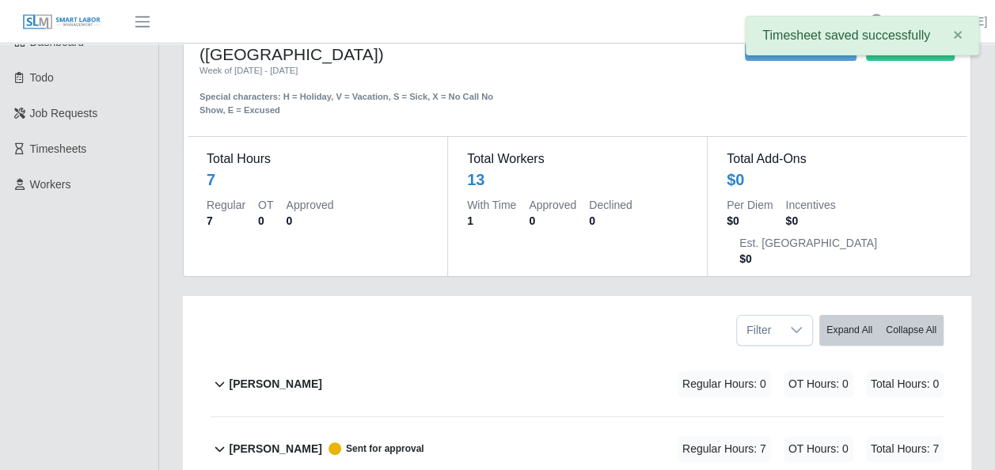
scroll to position [0, 0]
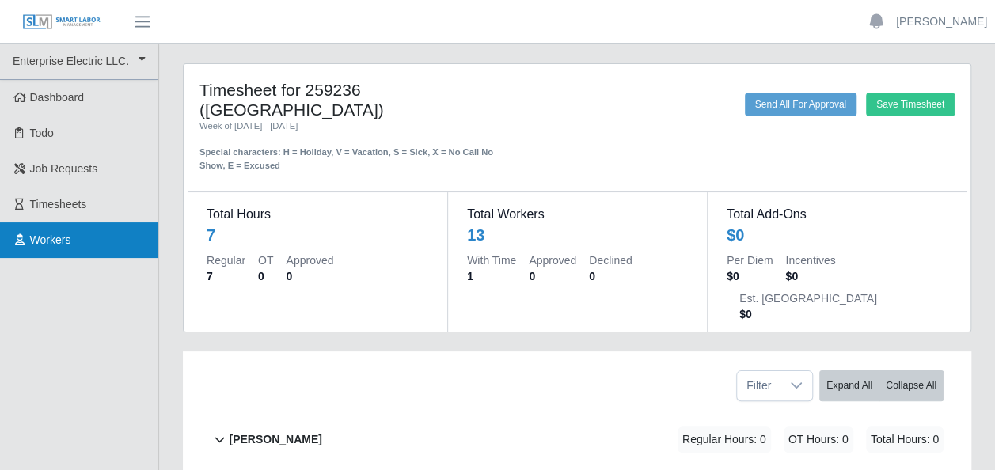
click at [54, 239] on span "Workers" at bounding box center [50, 239] width 41 height 13
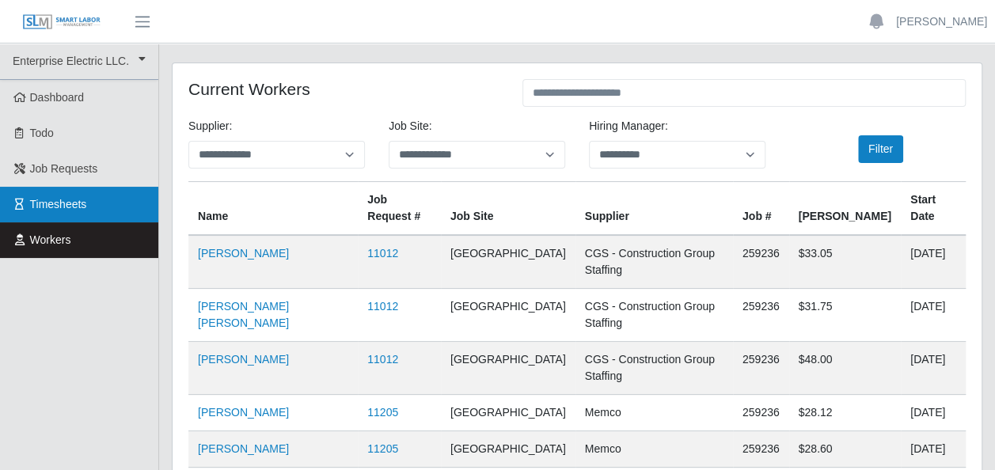
click at [66, 201] on span "Timesheets" at bounding box center [58, 204] width 57 height 13
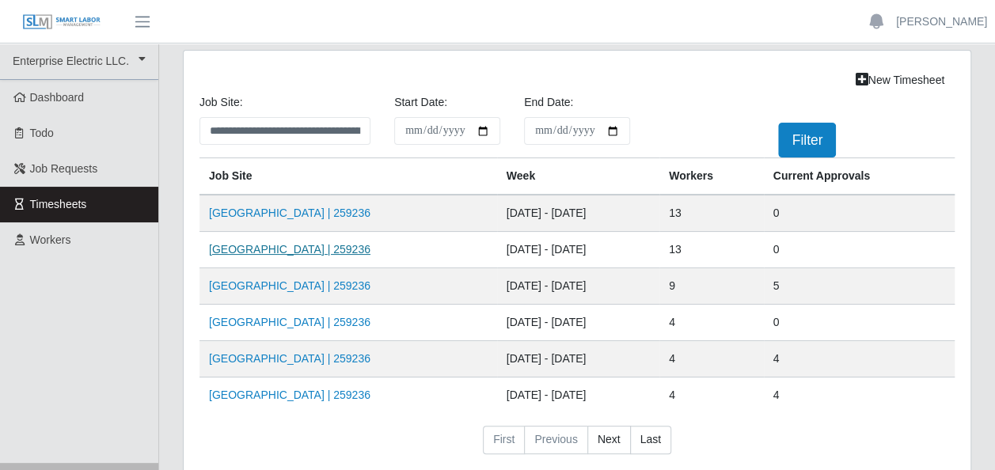
click at [276, 249] on link "[GEOGRAPHIC_DATA] | 259236" at bounding box center [289, 249] width 161 height 13
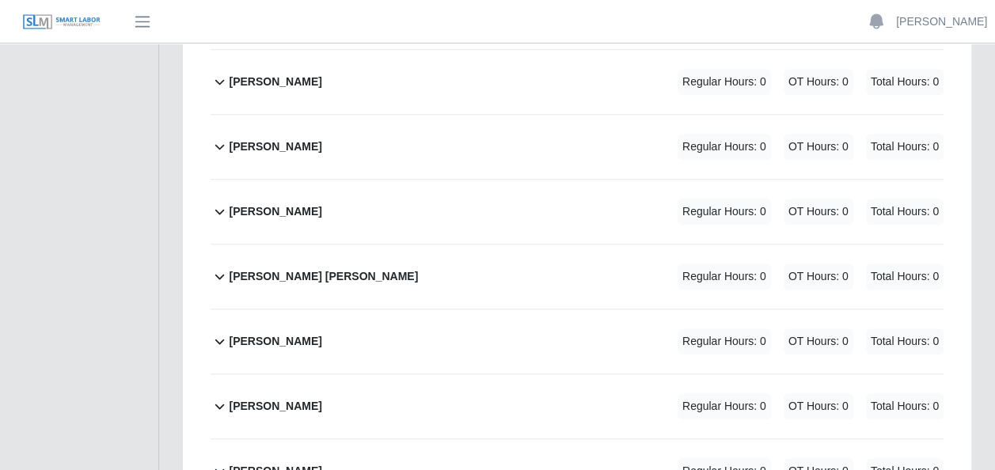
scroll to position [633, 0]
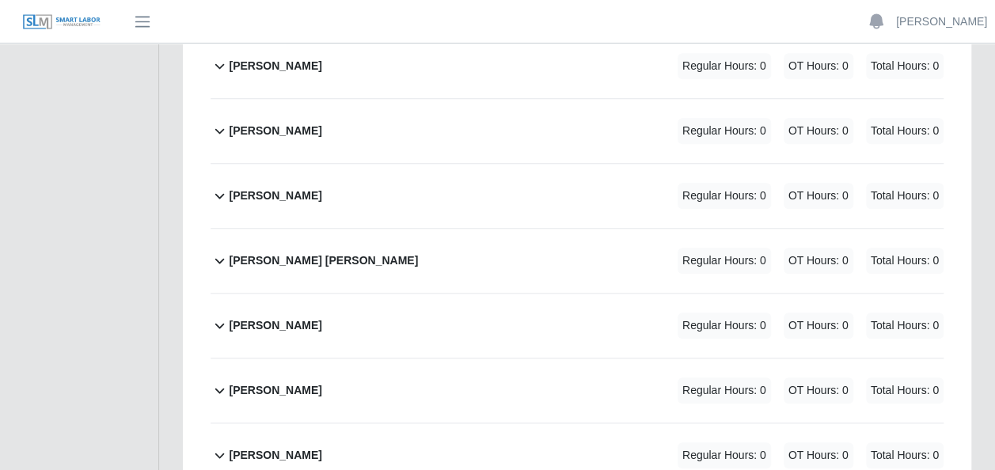
click at [218, 446] on icon at bounding box center [220, 455] width 18 height 19
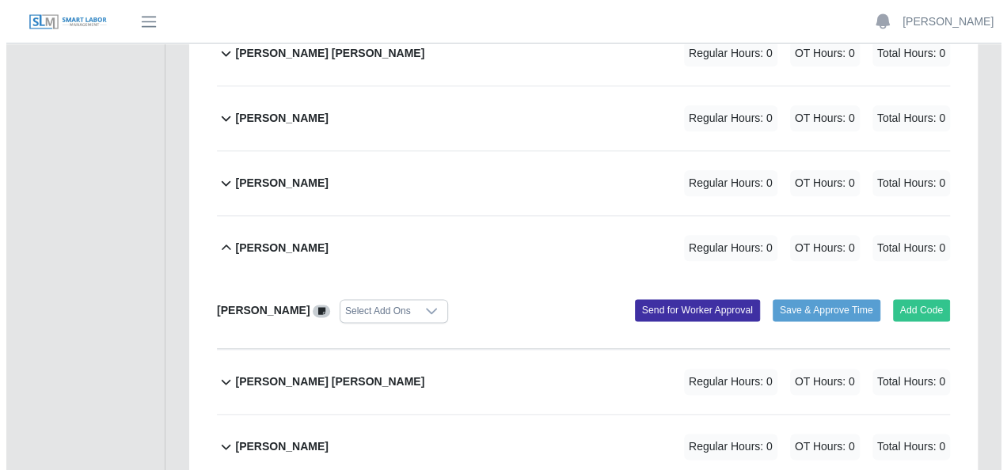
scroll to position [871, 0]
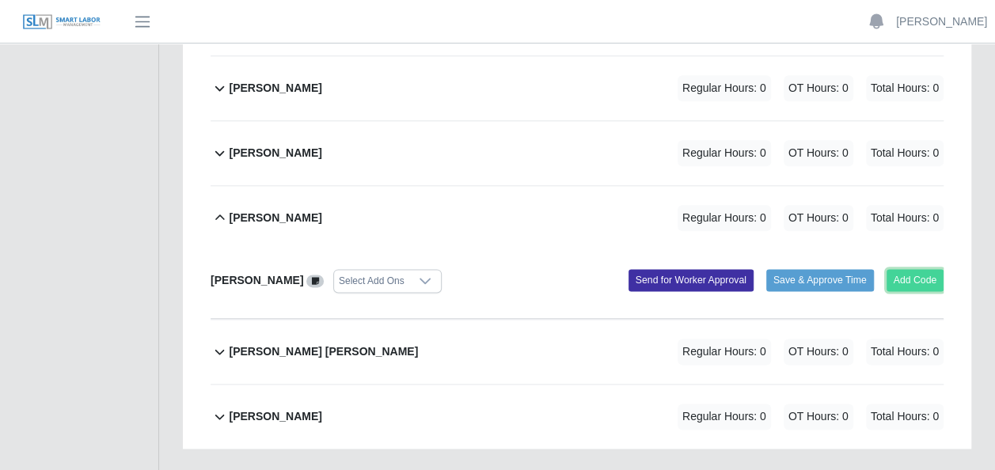
click at [931, 269] on button "Add Code" at bounding box center [915, 280] width 58 height 22
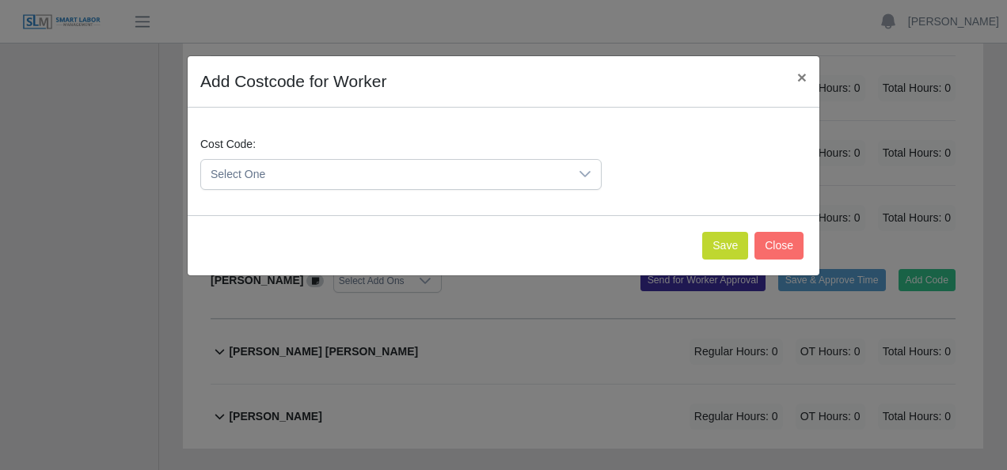
click at [589, 174] on icon at bounding box center [585, 174] width 13 height 13
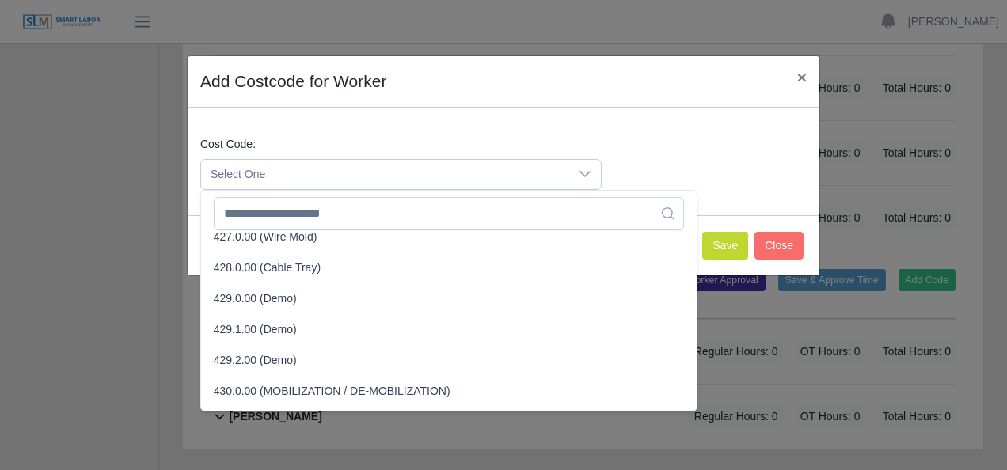
scroll to position [1583, 0]
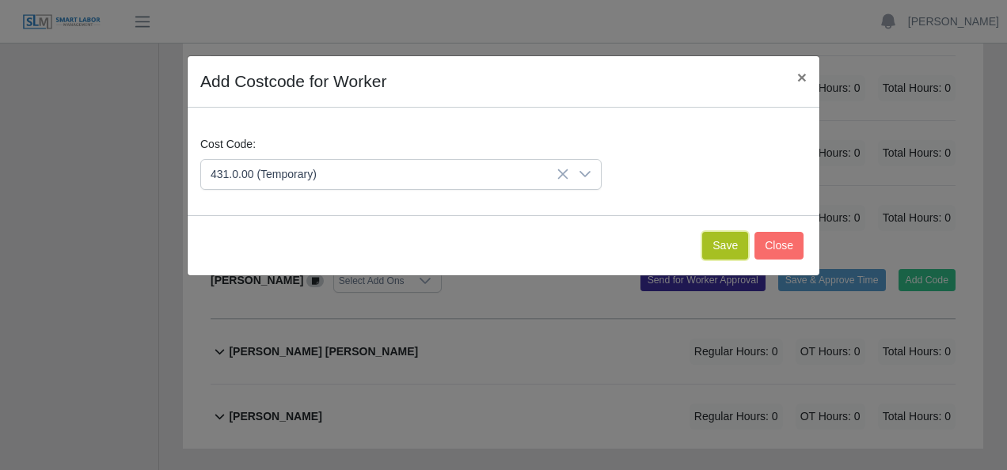
click at [738, 247] on button "Save" at bounding box center [725, 246] width 46 height 28
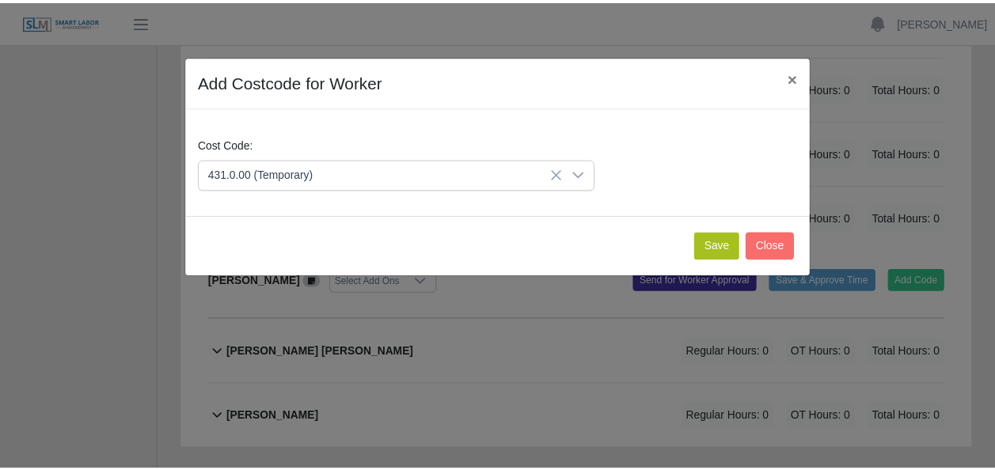
scroll to position [1050, 0]
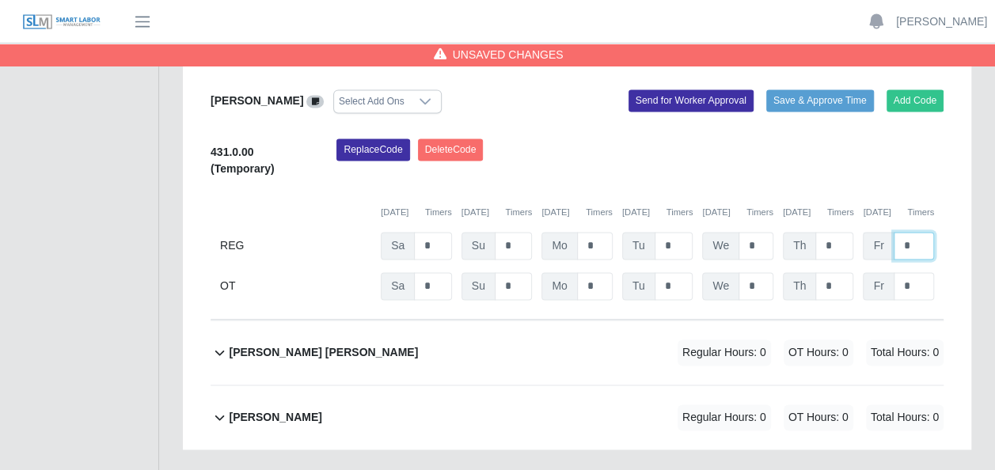
click at [907, 232] on input "*" at bounding box center [914, 246] width 40 height 28
type input "*"
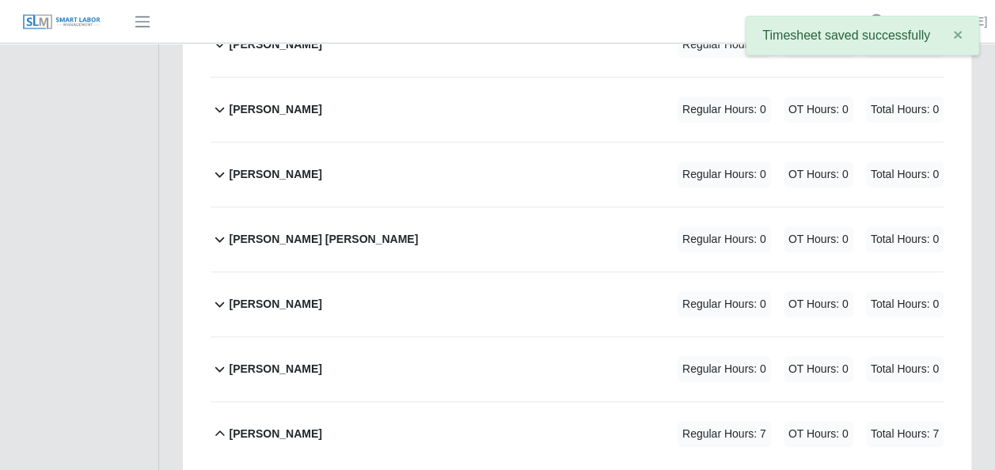
scroll to position [892, 0]
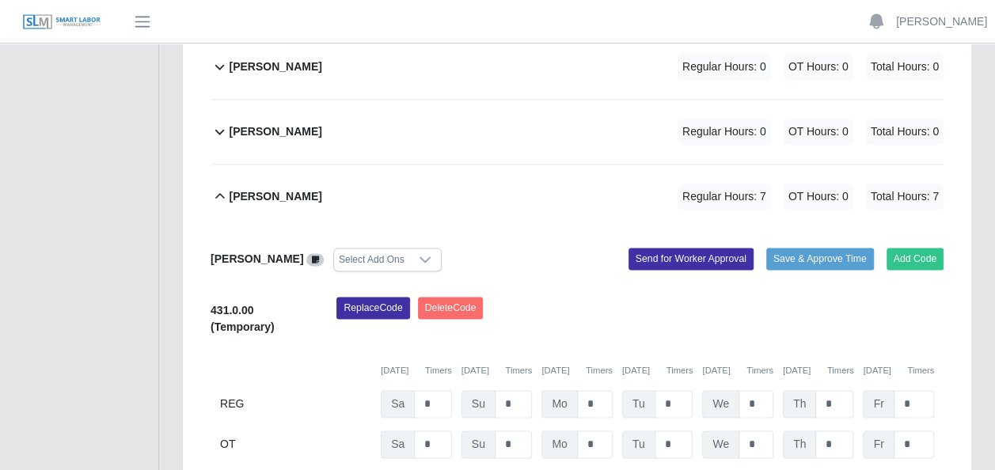
click at [419, 253] on icon at bounding box center [425, 259] width 13 height 13
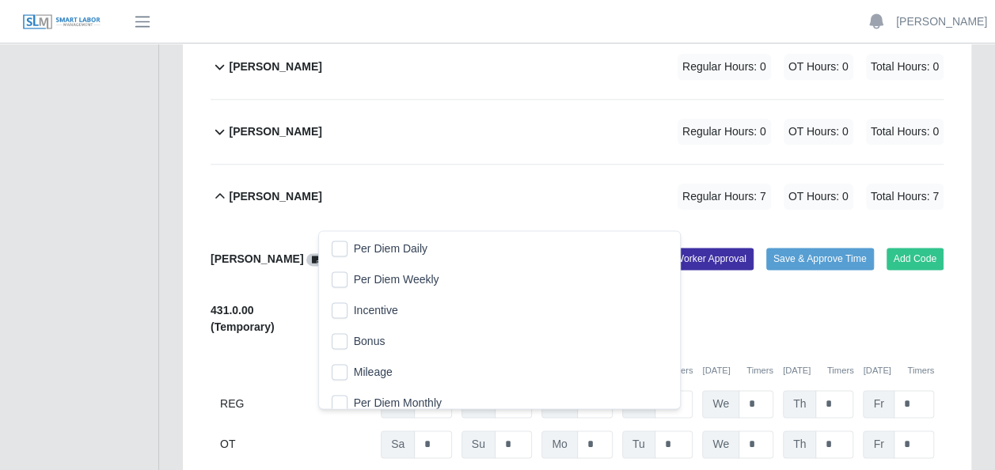
click at [469, 229] on div "[PERSON_NAME] Select Add Ons Add Code Save & Approve Time Send for Worker Appro…" at bounding box center [577, 353] width 733 height 249
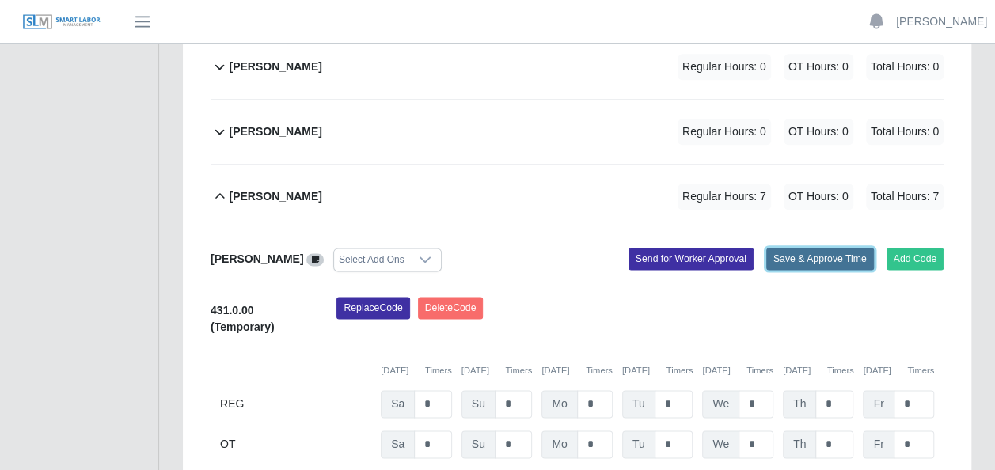
click at [833, 248] on button "Save & Approve Time" at bounding box center [820, 259] width 108 height 22
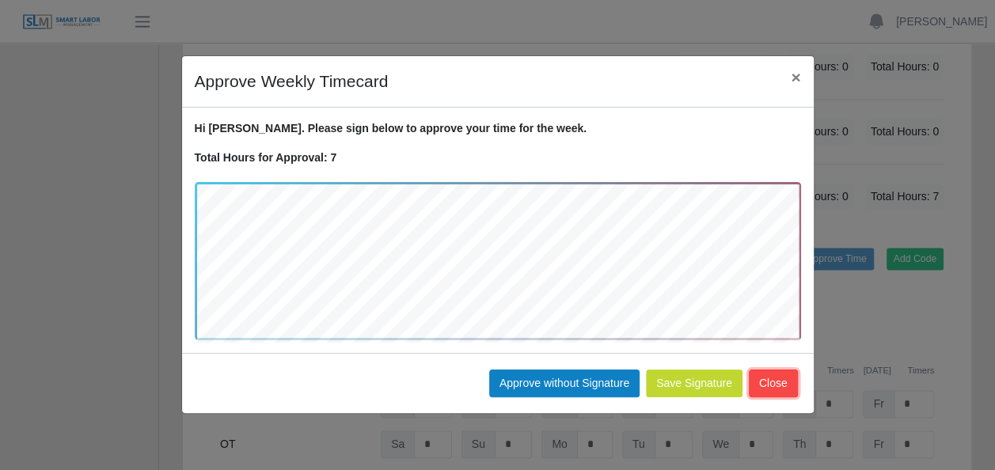
click at [782, 382] on button "Close" at bounding box center [773, 384] width 49 height 28
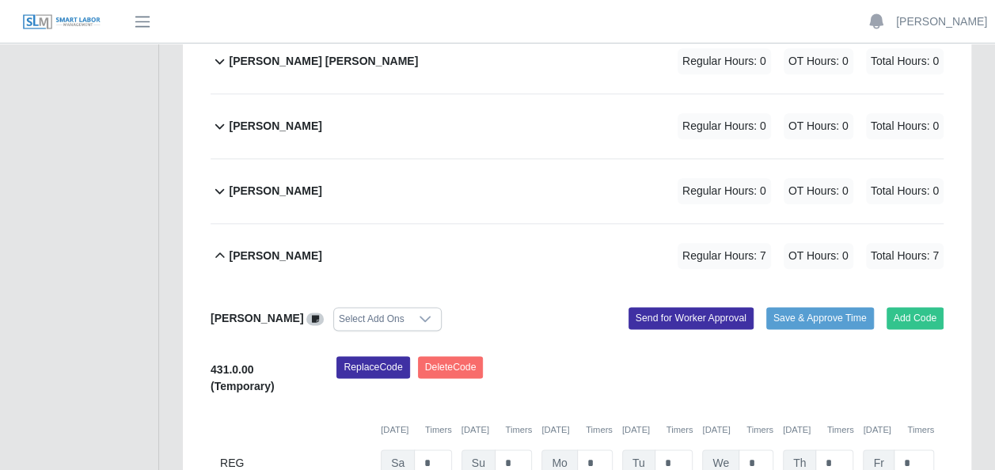
scroll to position [813, 0]
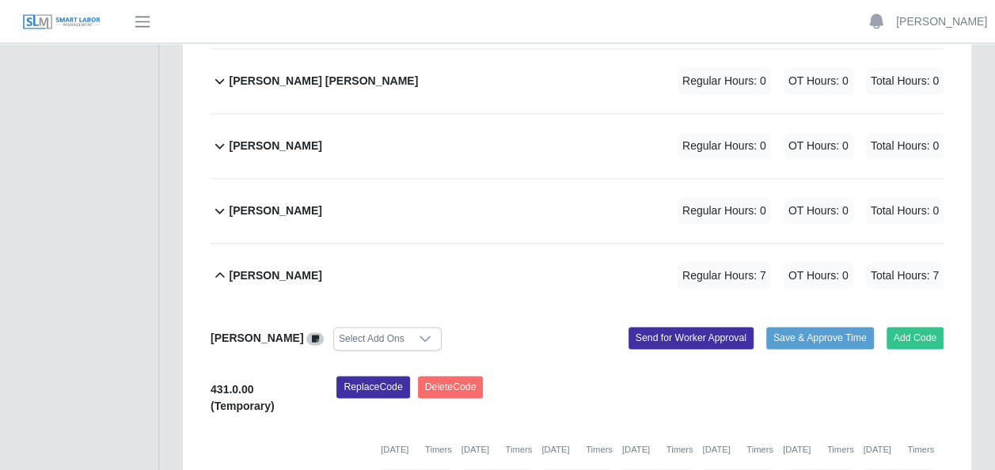
click at [215, 266] on icon at bounding box center [220, 275] width 18 height 19
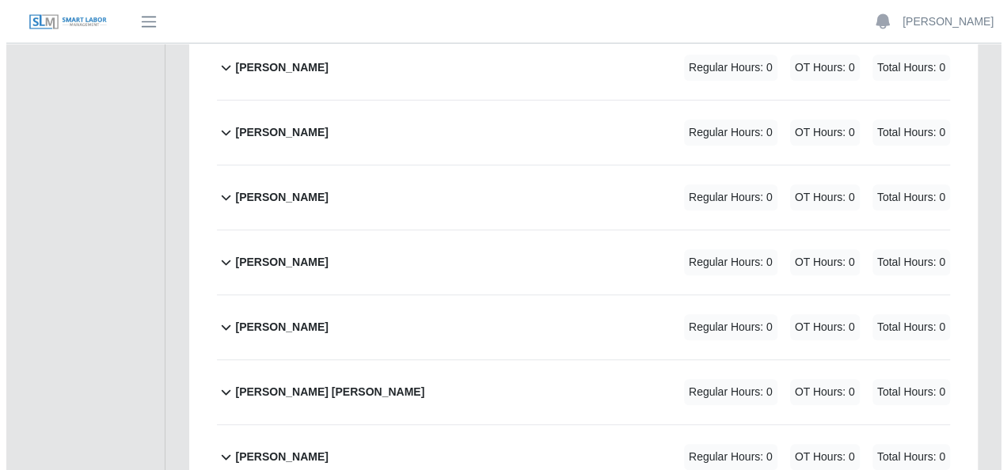
scroll to position [417, 0]
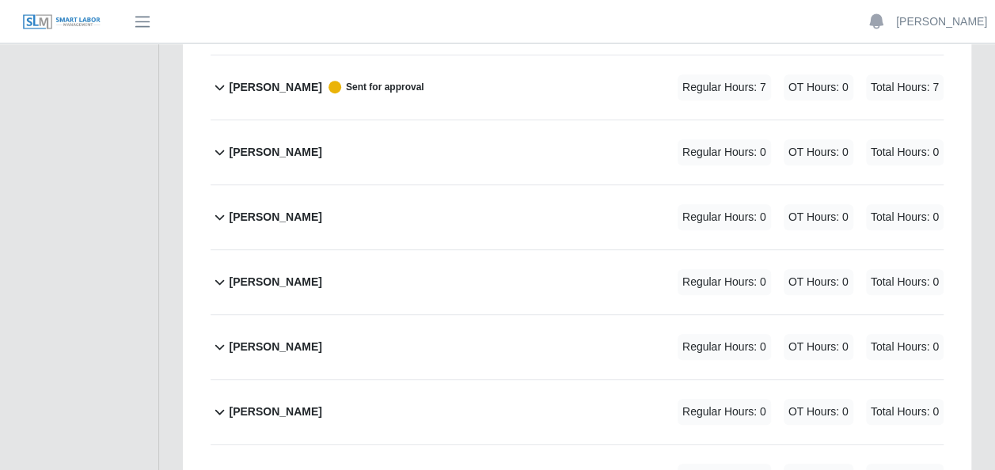
click at [226, 207] on icon at bounding box center [220, 216] width 18 height 19
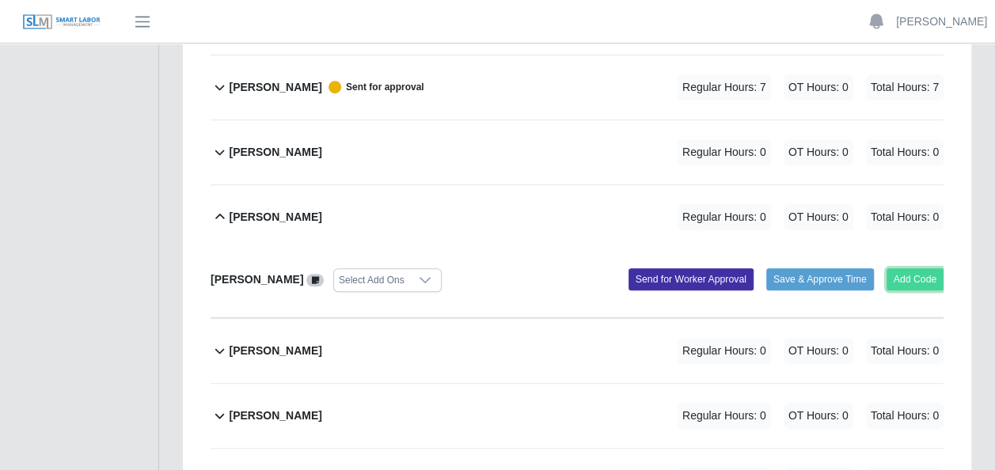
click at [924, 268] on button "Add Code" at bounding box center [915, 279] width 58 height 22
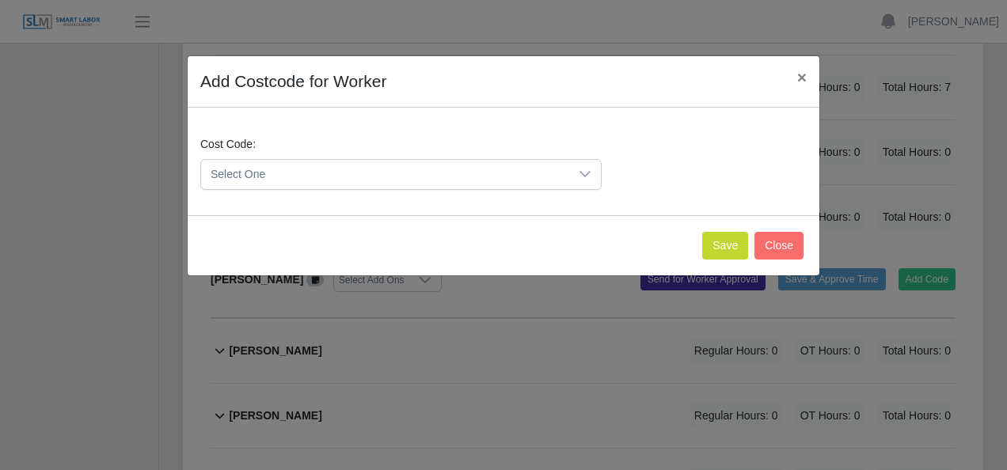
click at [592, 176] on div at bounding box center [585, 174] width 32 height 29
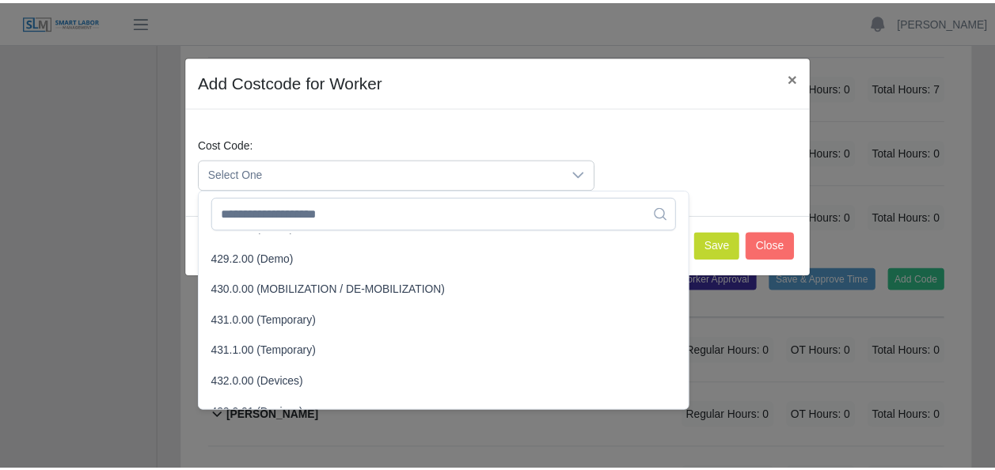
scroll to position [1662, 0]
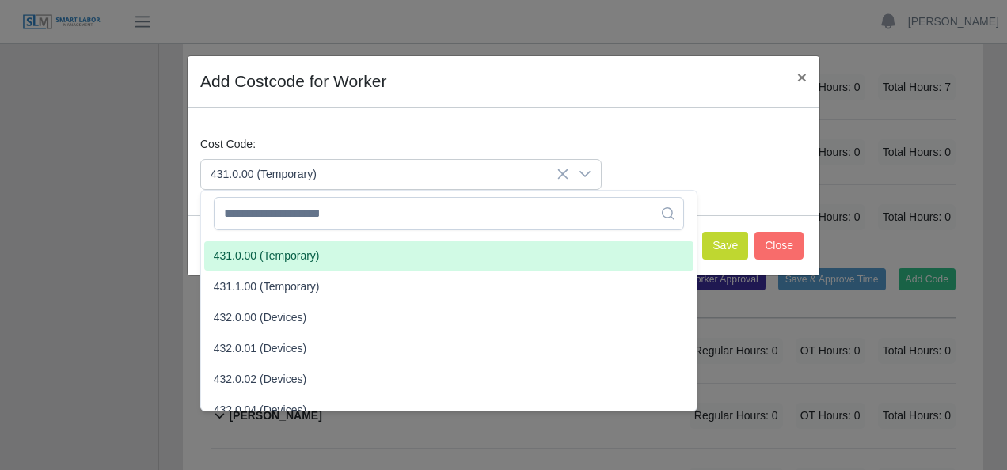
click at [301, 258] on span "431.0.00 (Temporary)" at bounding box center [267, 256] width 106 height 17
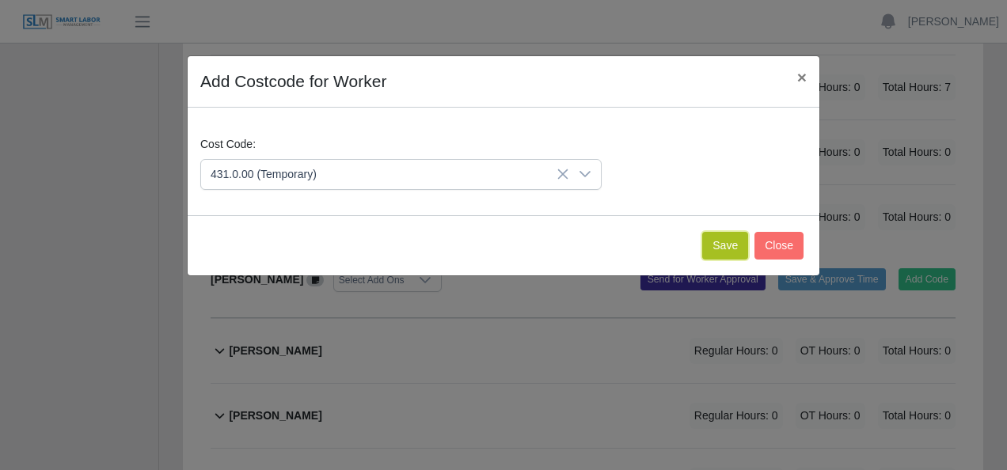
click at [731, 241] on button "Save" at bounding box center [725, 246] width 46 height 28
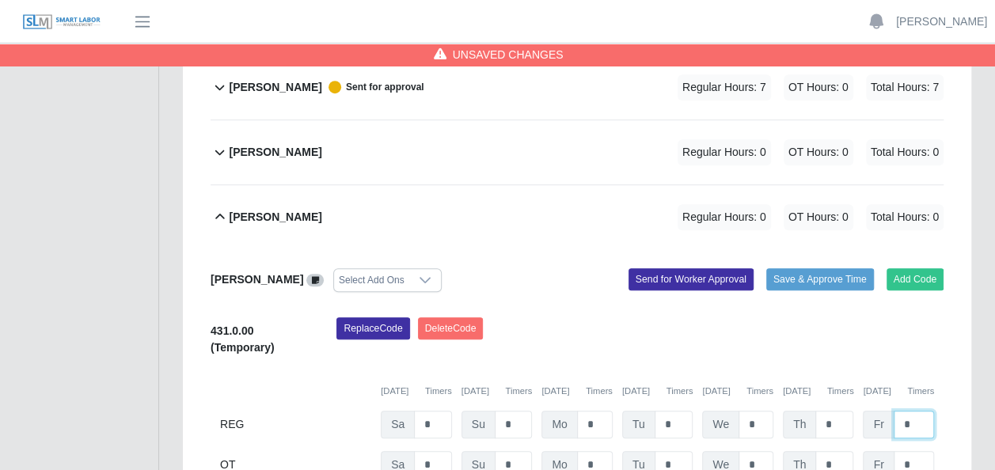
click at [909, 411] on input "*" at bounding box center [914, 425] width 40 height 28
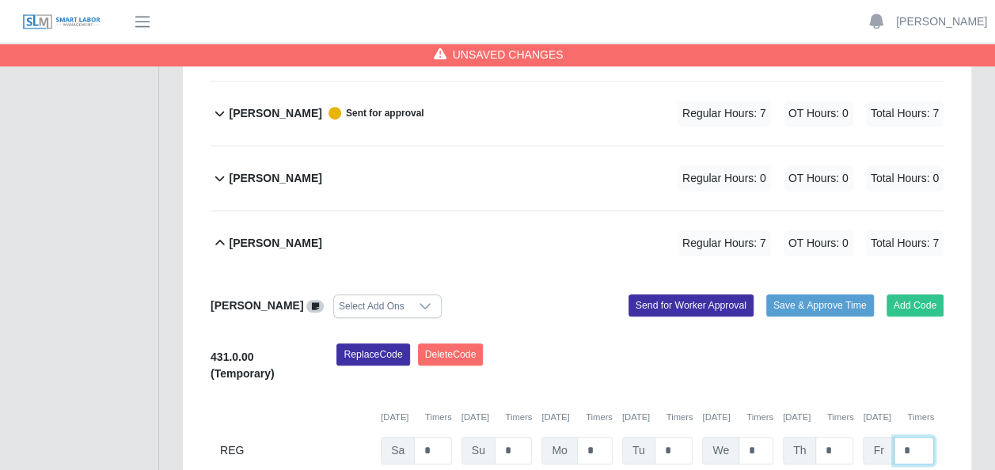
scroll to position [470, 0]
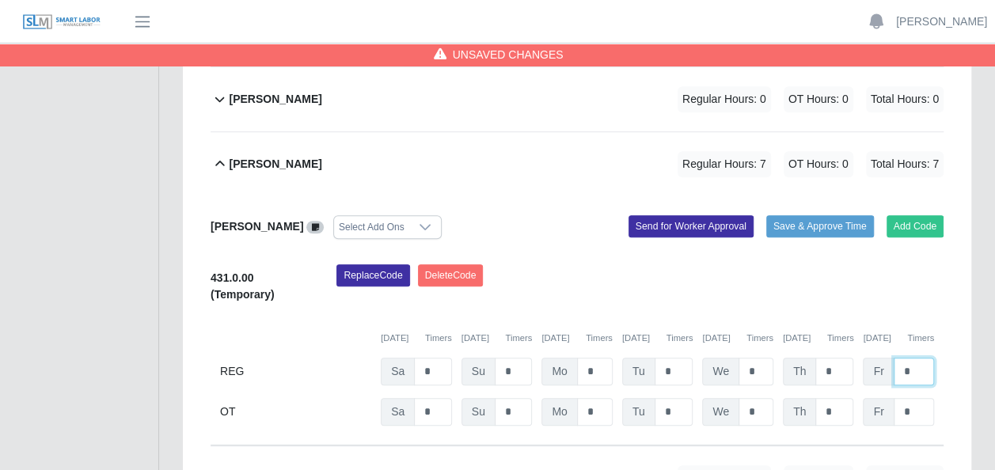
type input "*"
click at [902, 264] on div "Replace Code [GEOGRAPHIC_DATA] Code" at bounding box center [640, 288] width 631 height 48
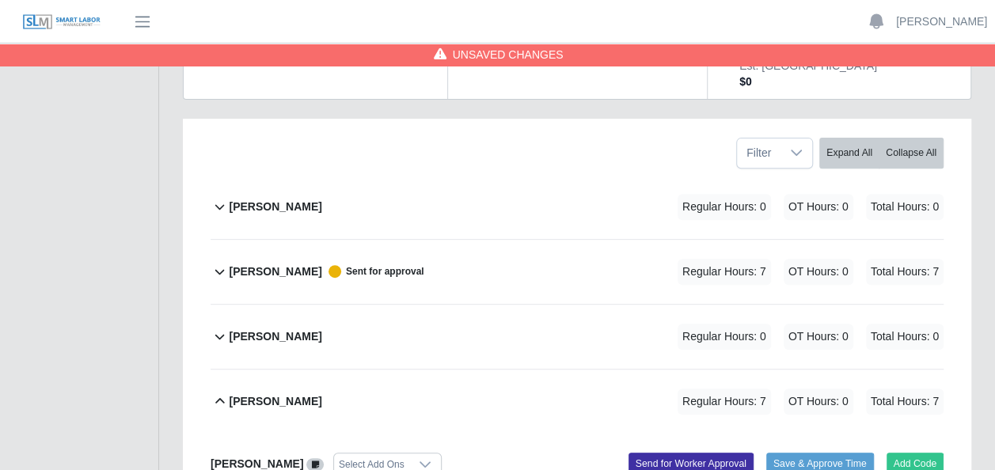
scroll to position [0, 0]
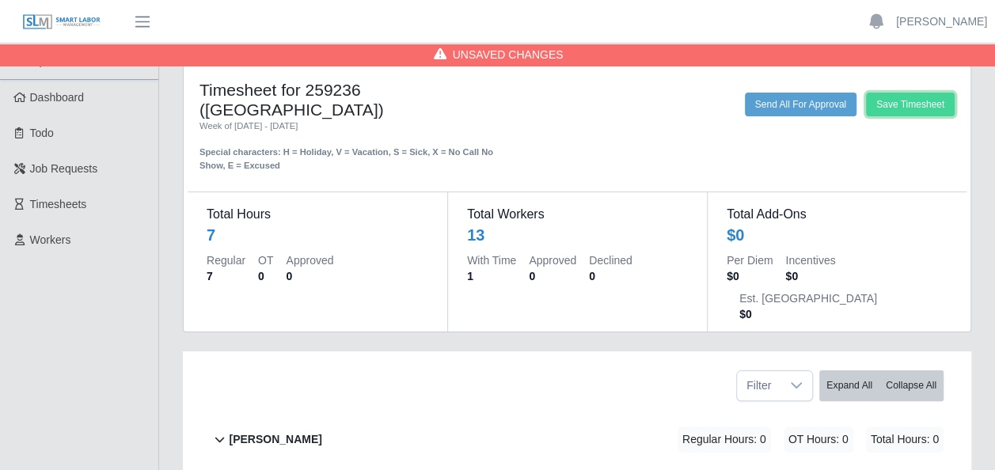
click at [921, 109] on button "Save Timesheet" at bounding box center [910, 105] width 89 height 24
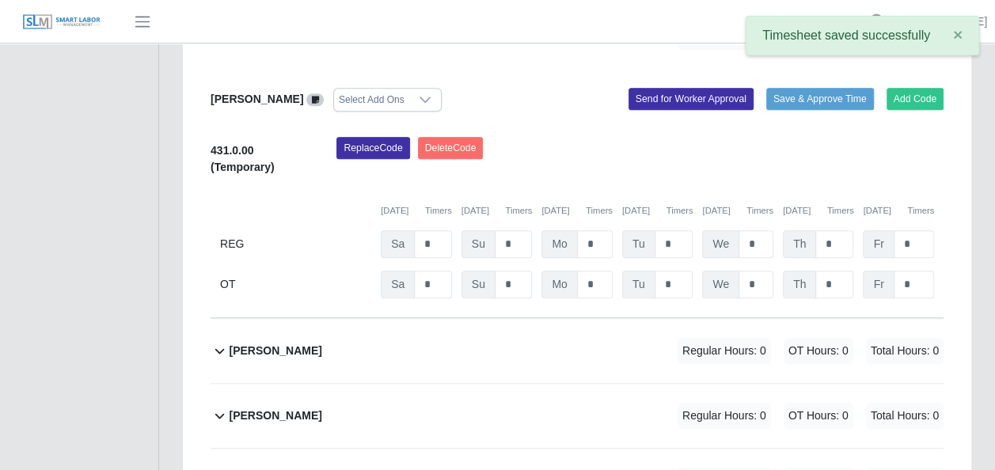
scroll to position [470, 0]
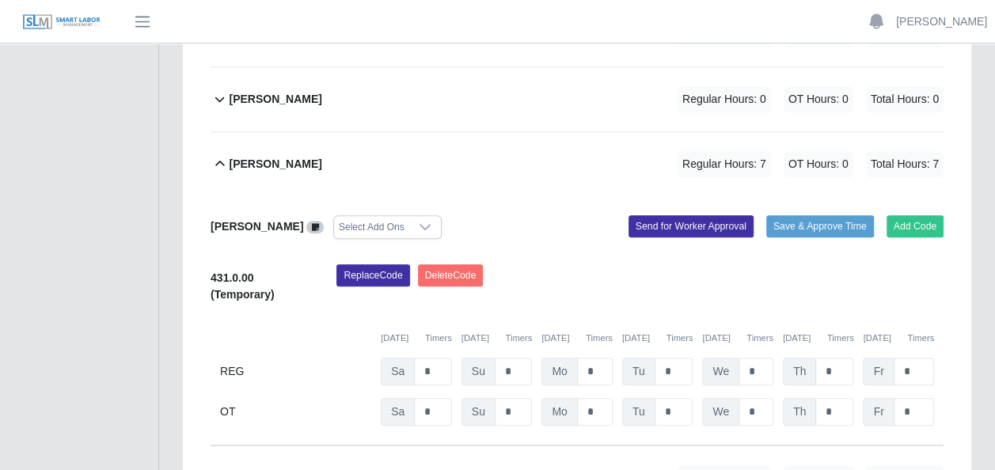
click at [576, 132] on div "[PERSON_NAME] Regular Hours: 7 OT Hours: 0 Total Hours: 7" at bounding box center [586, 164] width 715 height 64
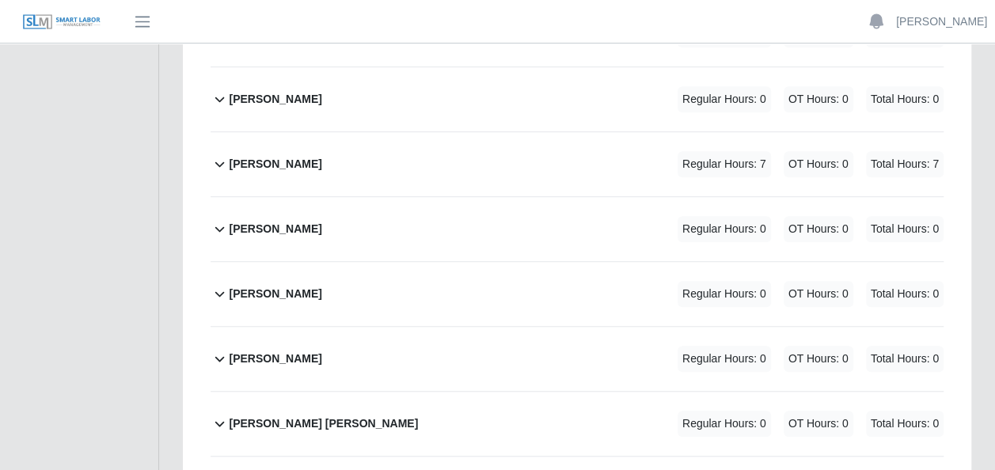
click at [218, 154] on icon at bounding box center [220, 163] width 18 height 19
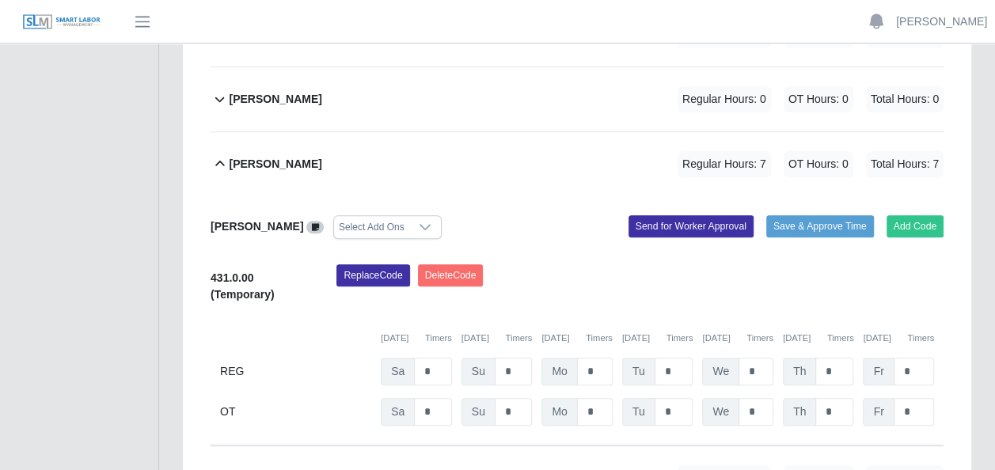
click at [218, 154] on icon at bounding box center [220, 163] width 18 height 19
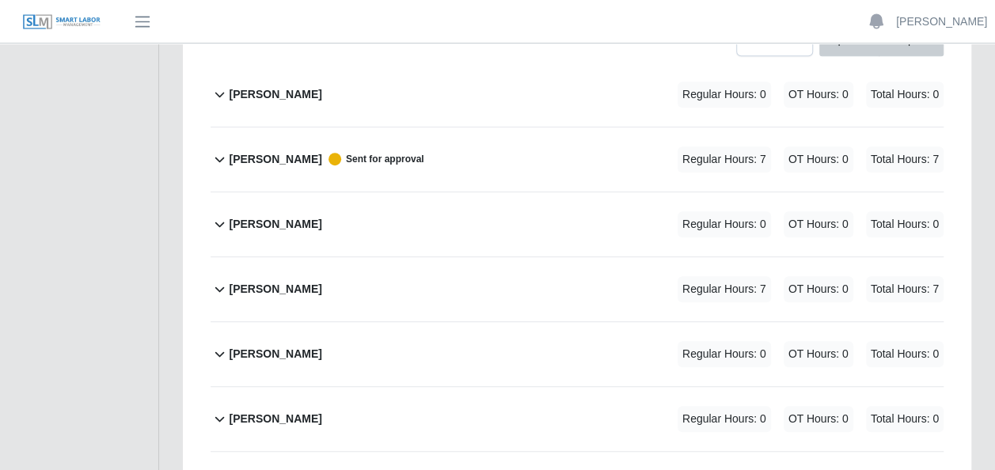
scroll to position [380, 0]
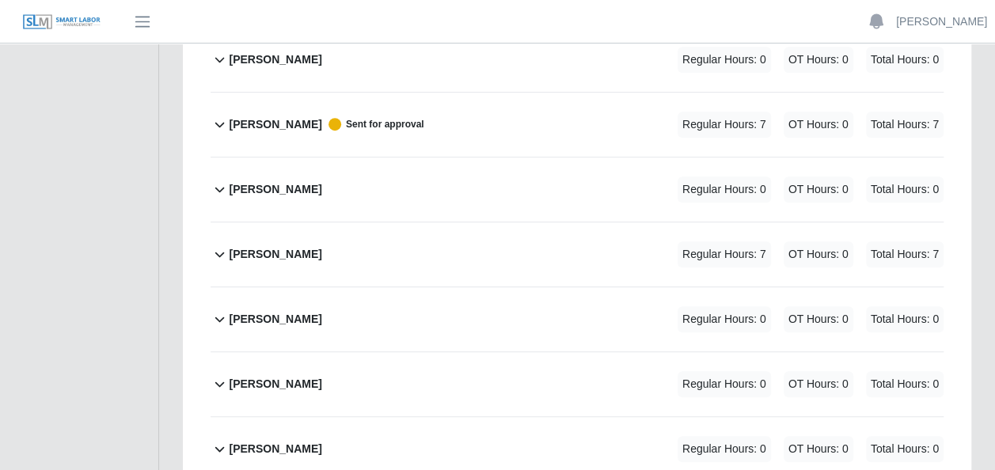
click at [218, 245] on icon at bounding box center [220, 254] width 18 height 19
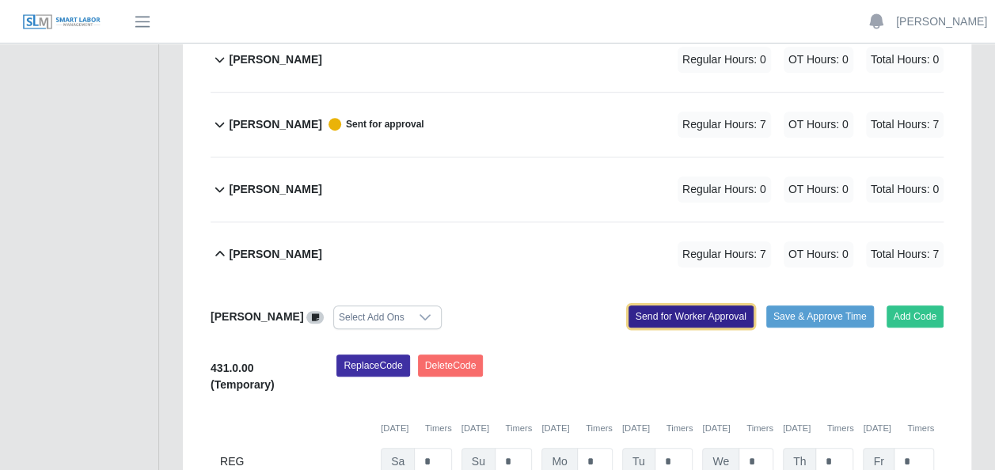
click at [698, 306] on button "Send for Worker Approval" at bounding box center [690, 317] width 125 height 22
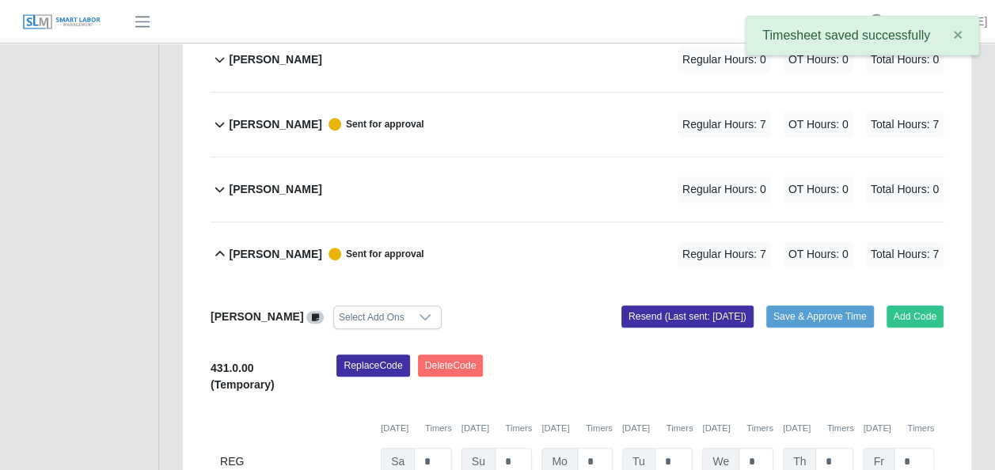
click at [219, 245] on icon at bounding box center [220, 254] width 18 height 19
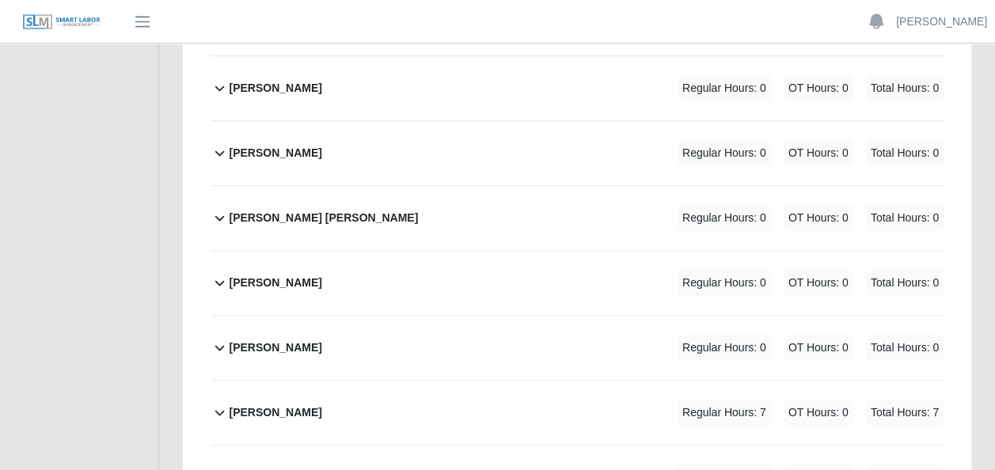
scroll to position [697, 0]
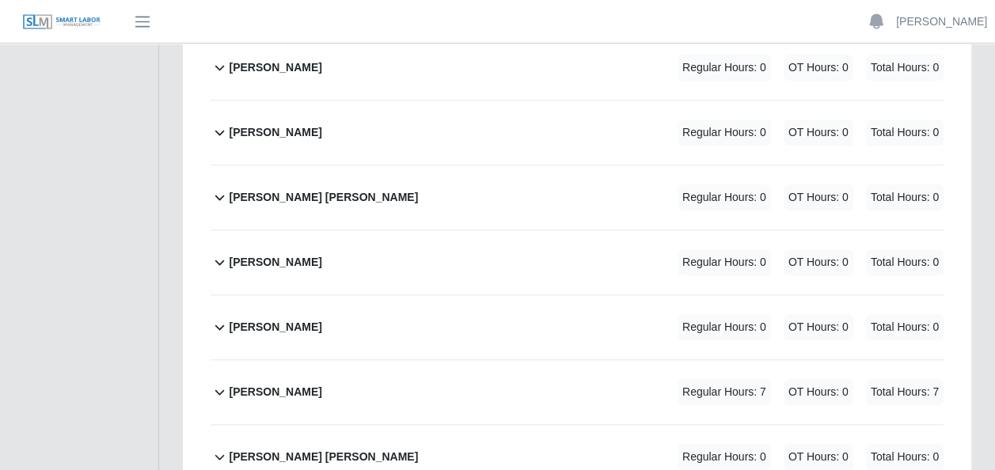
click at [218, 390] on icon at bounding box center [219, 393] width 9 height 6
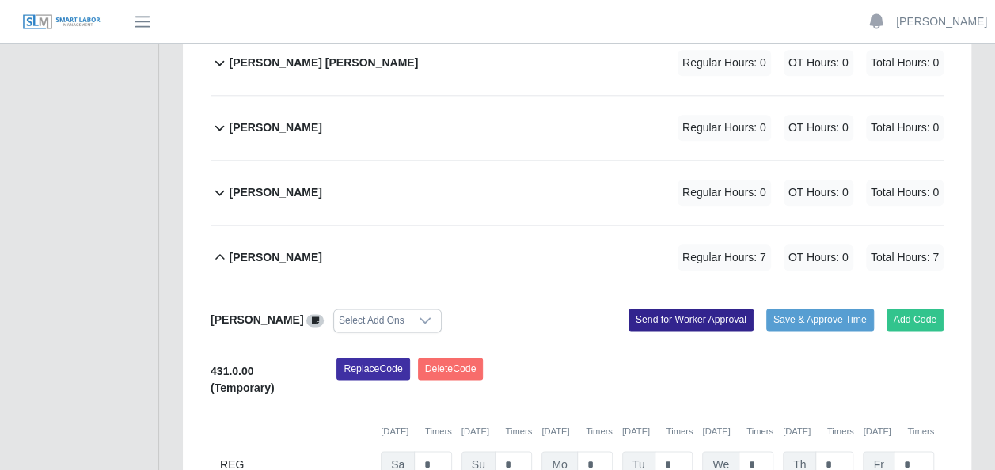
scroll to position [855, 0]
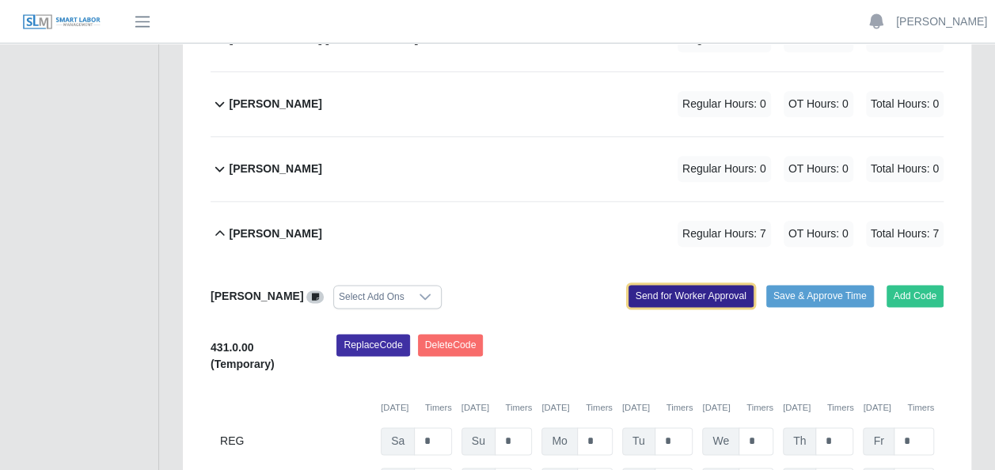
click at [674, 285] on button "Send for Worker Approval" at bounding box center [690, 296] width 125 height 22
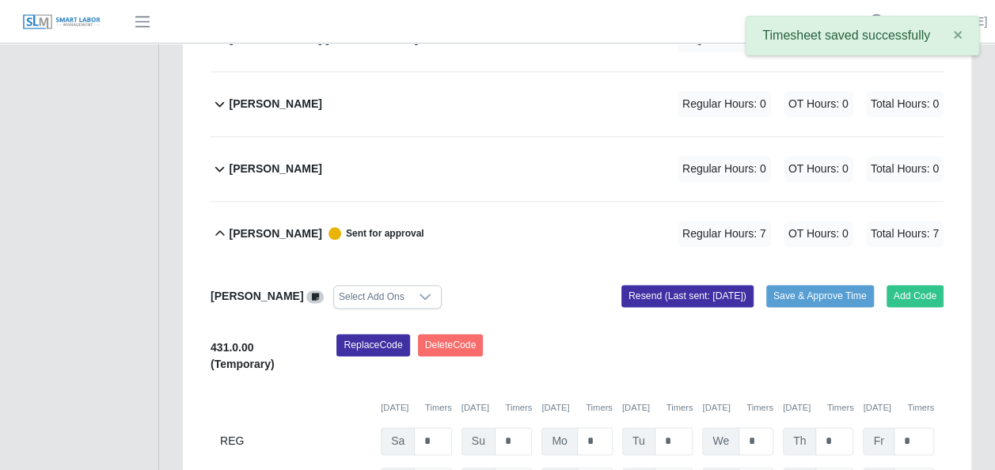
click at [224, 224] on icon at bounding box center [220, 233] width 18 height 19
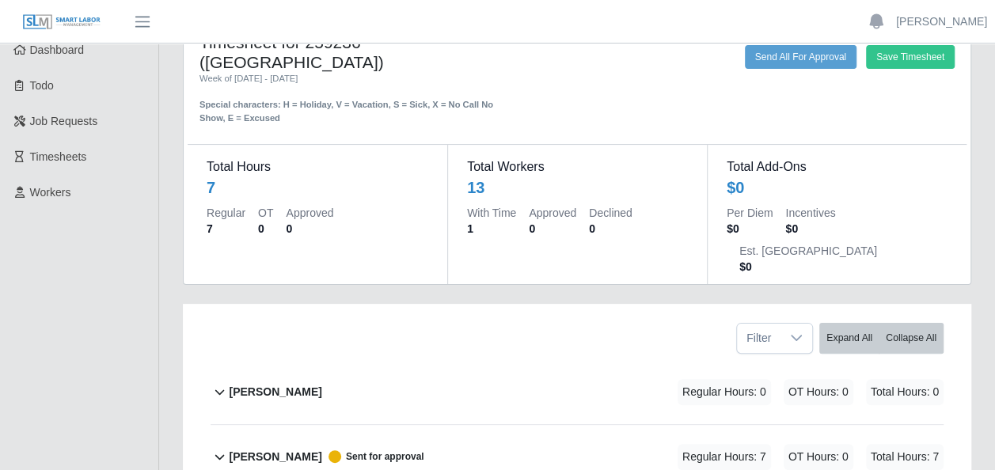
scroll to position [0, 0]
